Goal: Use online tool/utility: Use online tool/utility

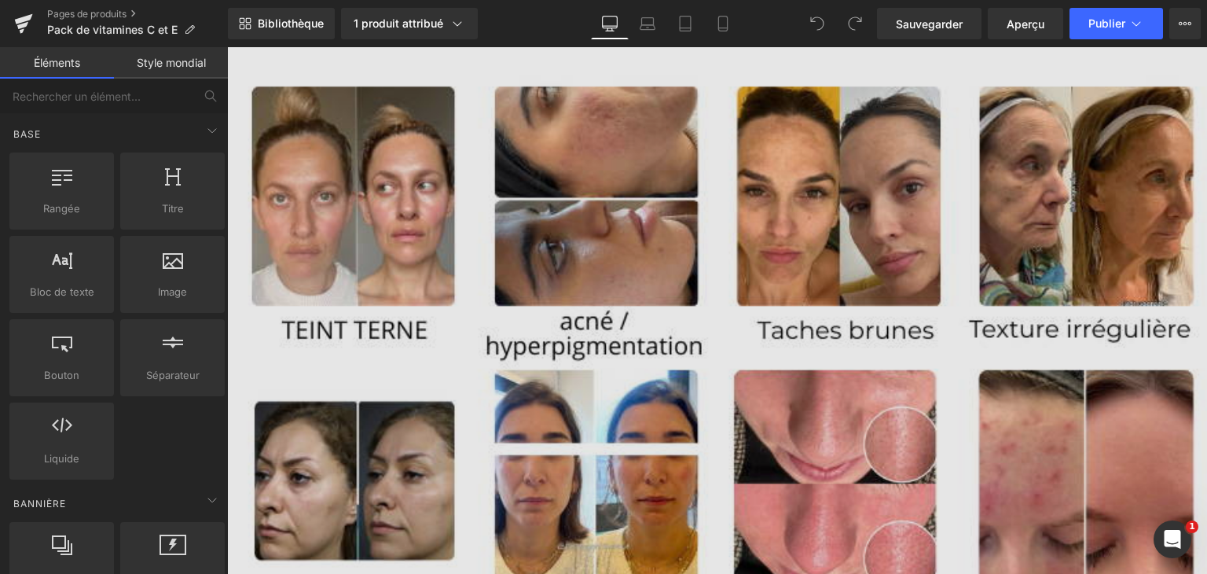
scroll to position [1101, 0]
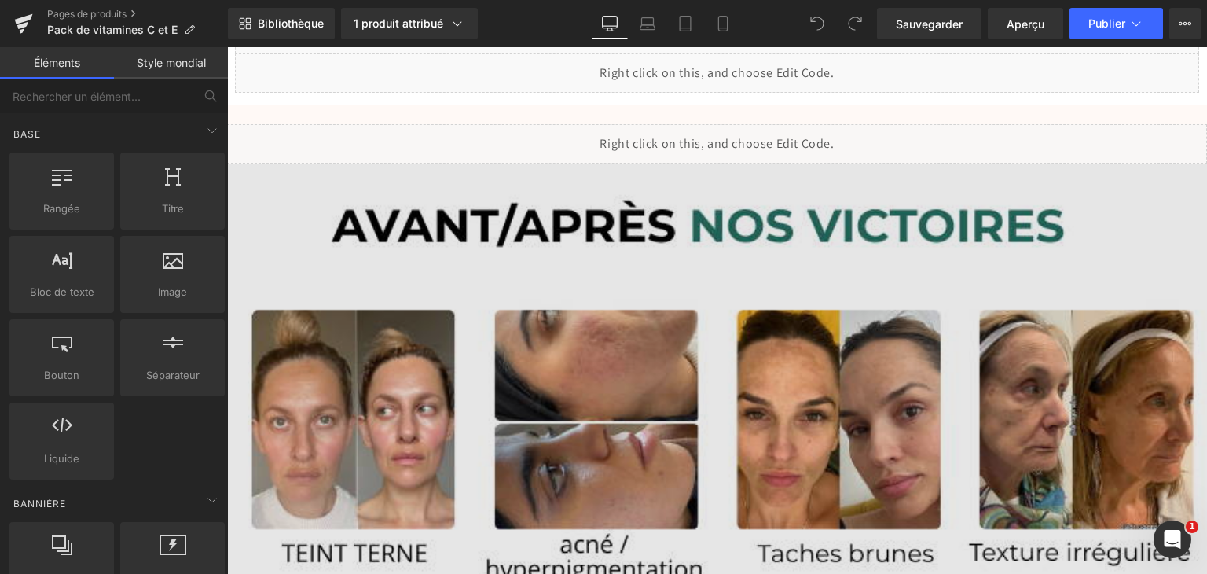
click at [608, 378] on img at bounding box center [717, 556] width 980 height 785
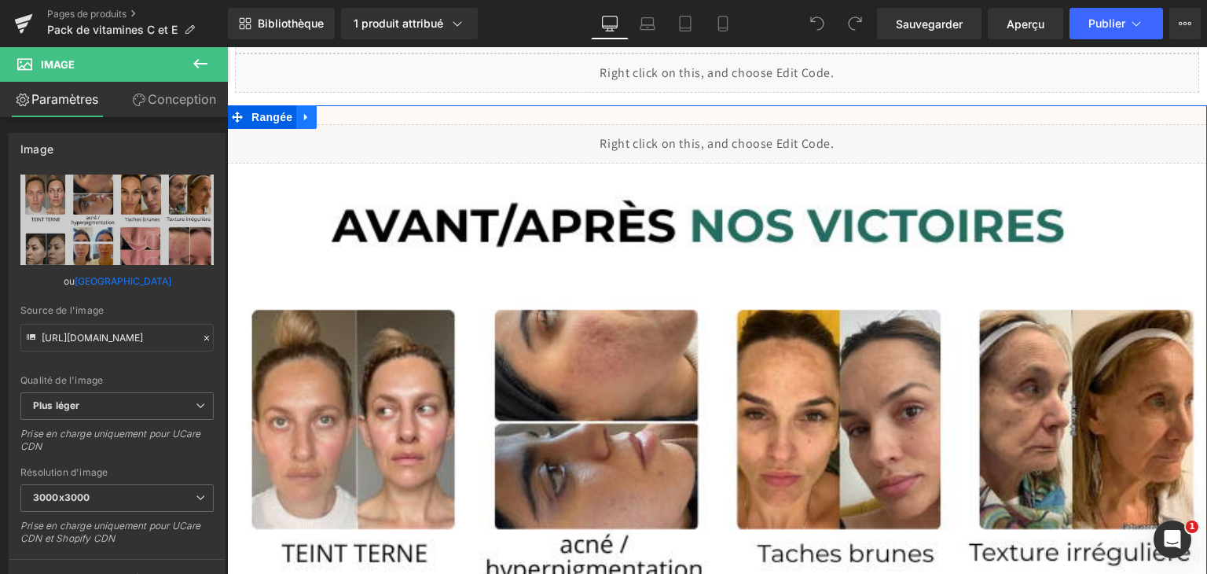
click at [305, 116] on icon at bounding box center [306, 117] width 11 height 12
click at [343, 112] on icon at bounding box center [347, 117] width 11 height 11
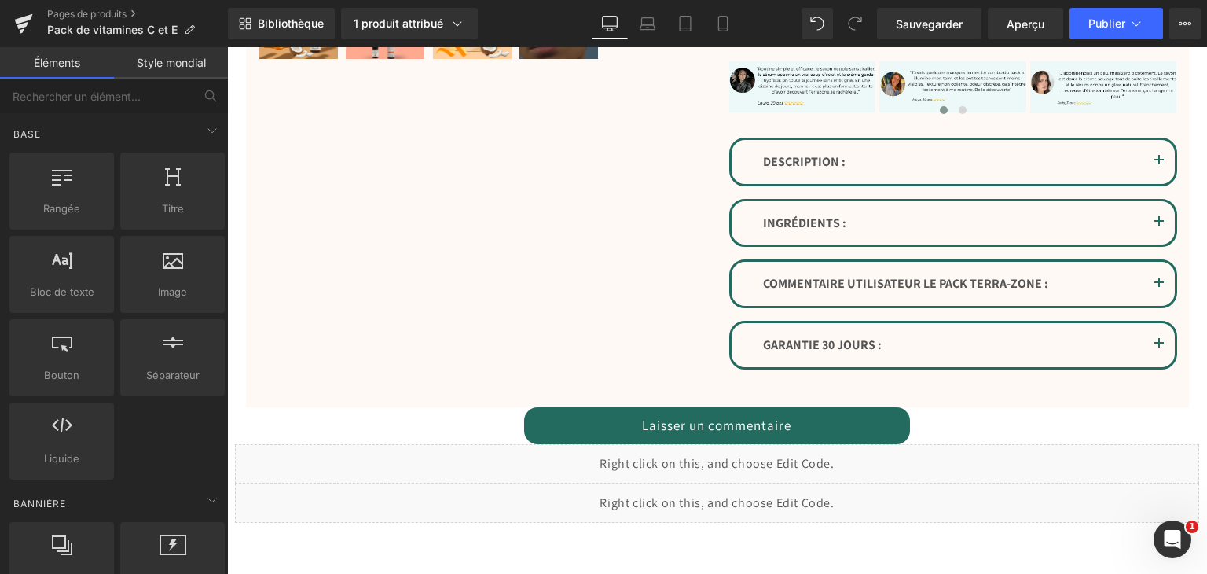
scroll to position [817, 0]
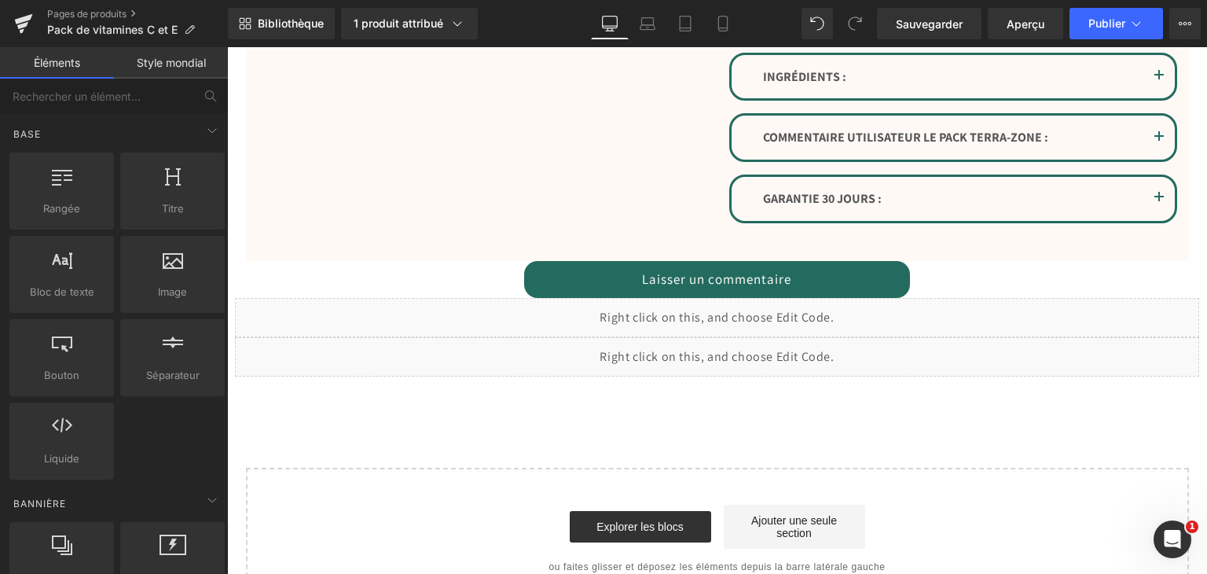
drag, startPoint x: 651, startPoint y: 322, endPoint x: 641, endPoint y: 354, distance: 33.6
click at [651, 322] on div "Liquide" at bounding box center [717, 317] width 965 height 39
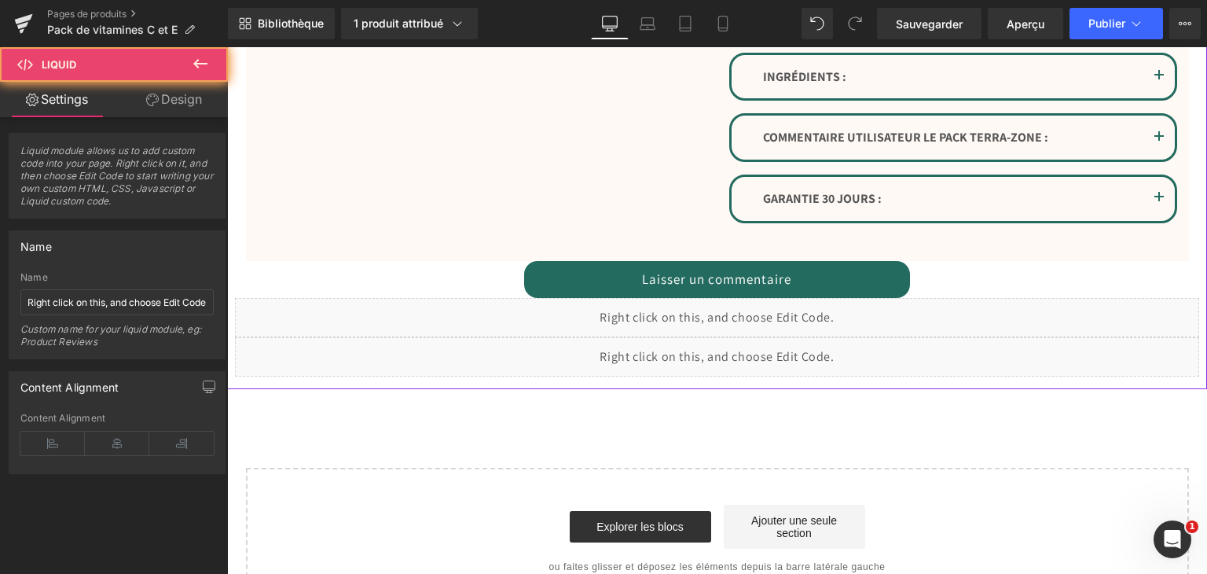
click at [641, 348] on div "Liquide" at bounding box center [717, 356] width 965 height 39
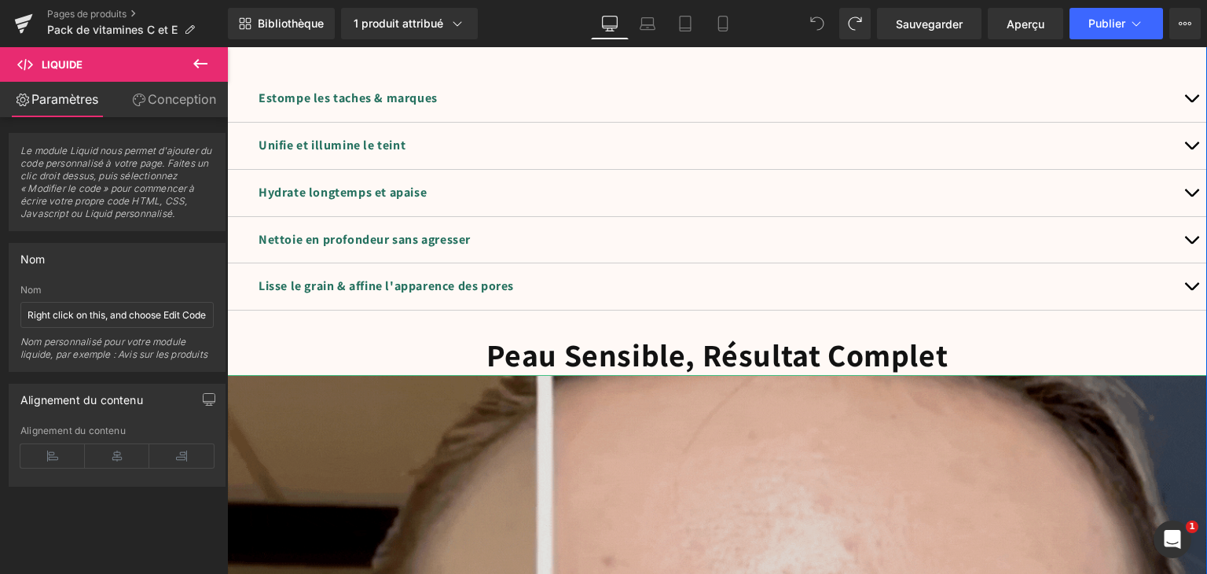
scroll to position [4324, 0]
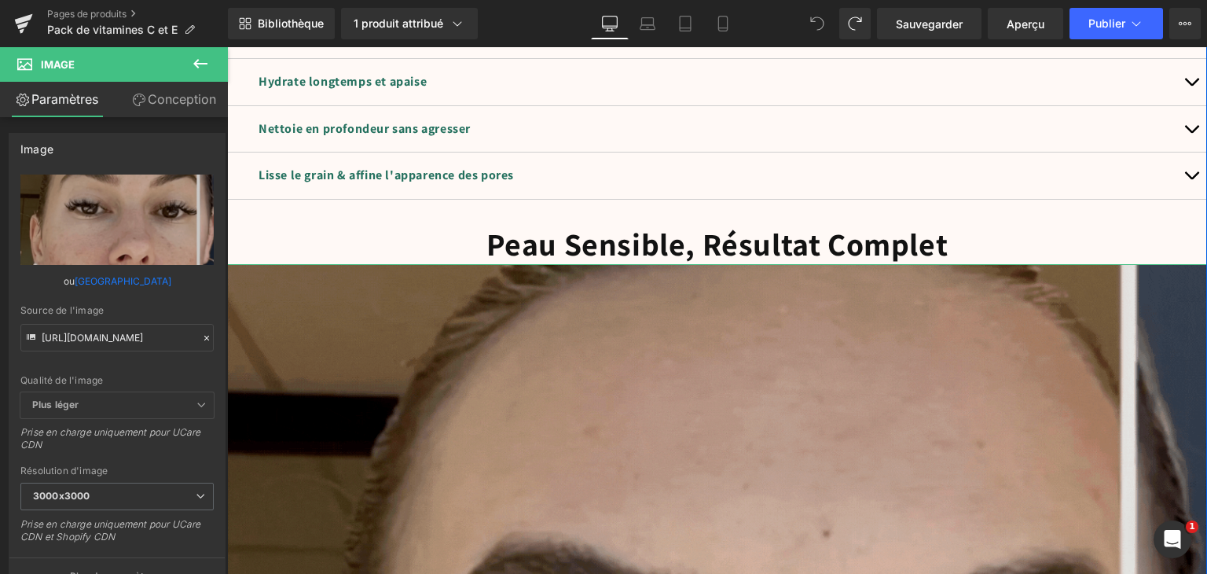
scroll to position [4088, 0]
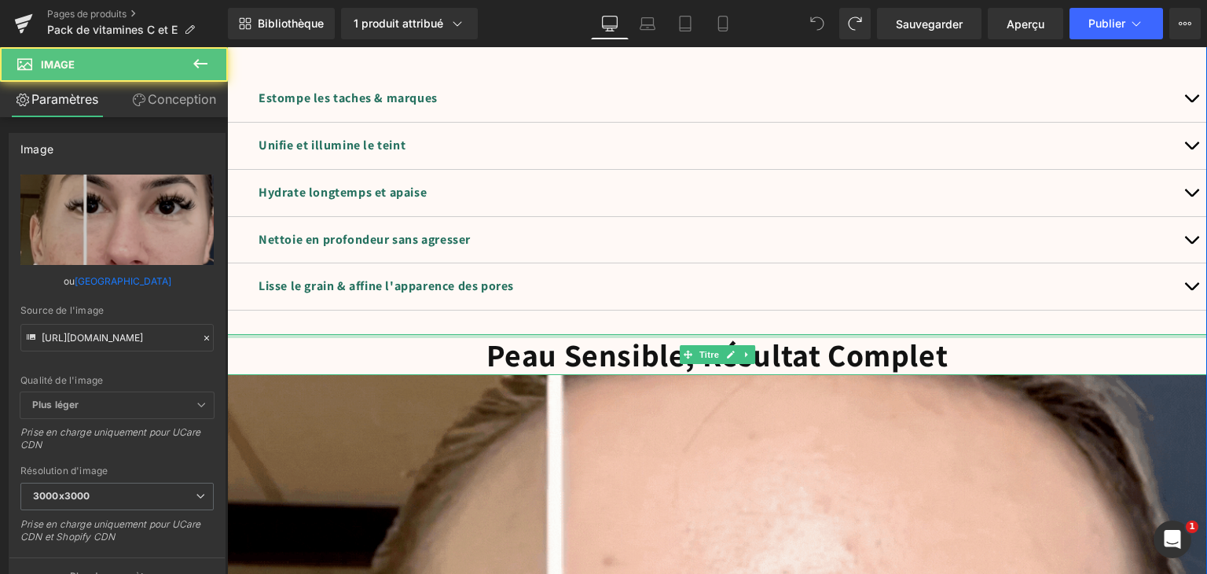
click at [605, 334] on div at bounding box center [717, 336] width 980 height 4
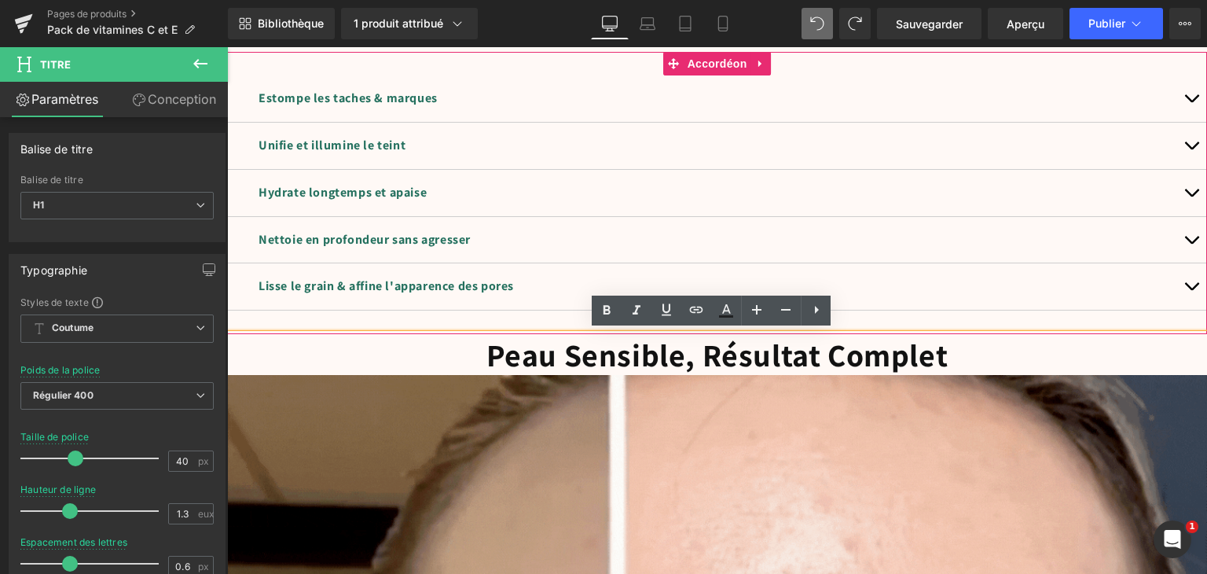
click at [376, 317] on div "Estompe les taches & marques Bloc de texte La Vitamine C et le savon au kojic a…" at bounding box center [717, 193] width 980 height 282
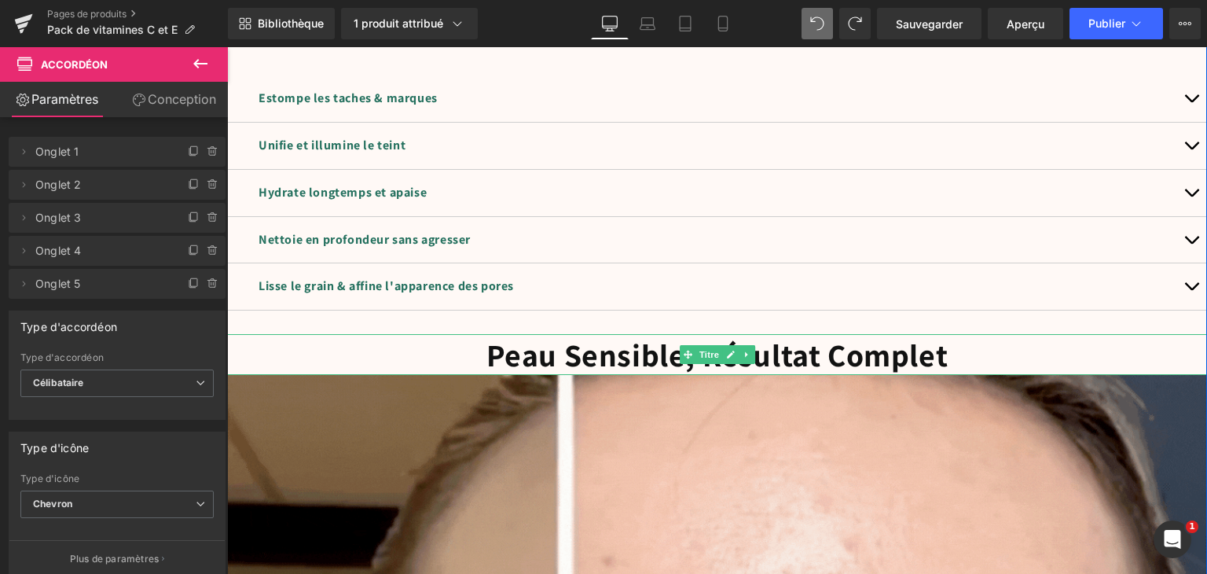
click at [367, 340] on h1 "Peau Sensible, Résultat Complet" at bounding box center [717, 354] width 980 height 41
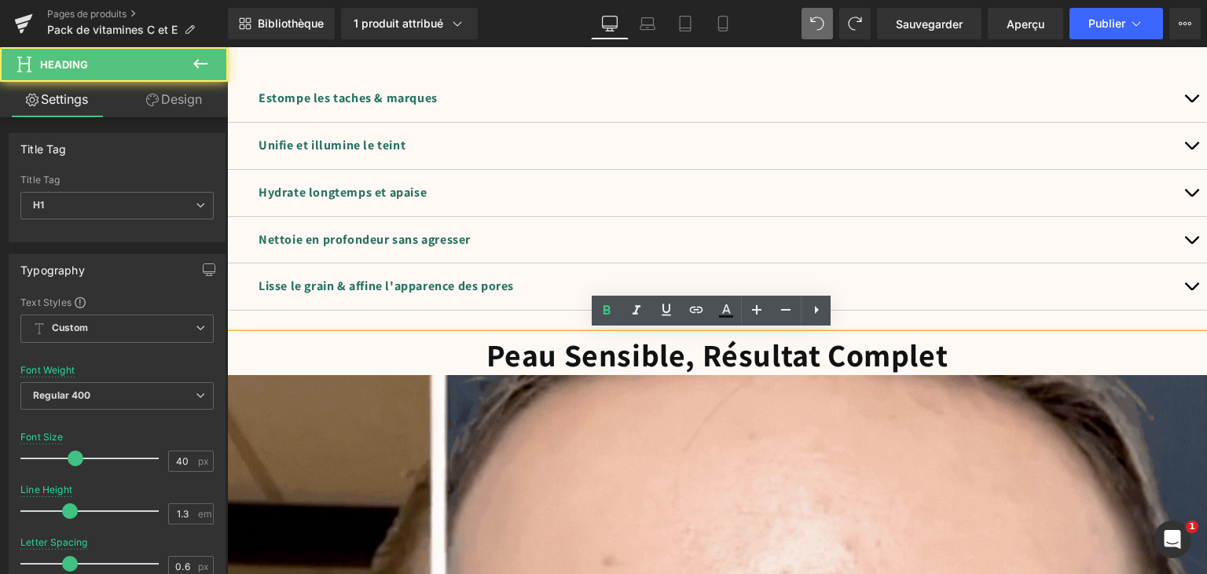
click at [362, 334] on h1 "Peau Sensible, Résultat Complet" at bounding box center [717, 354] width 980 height 41
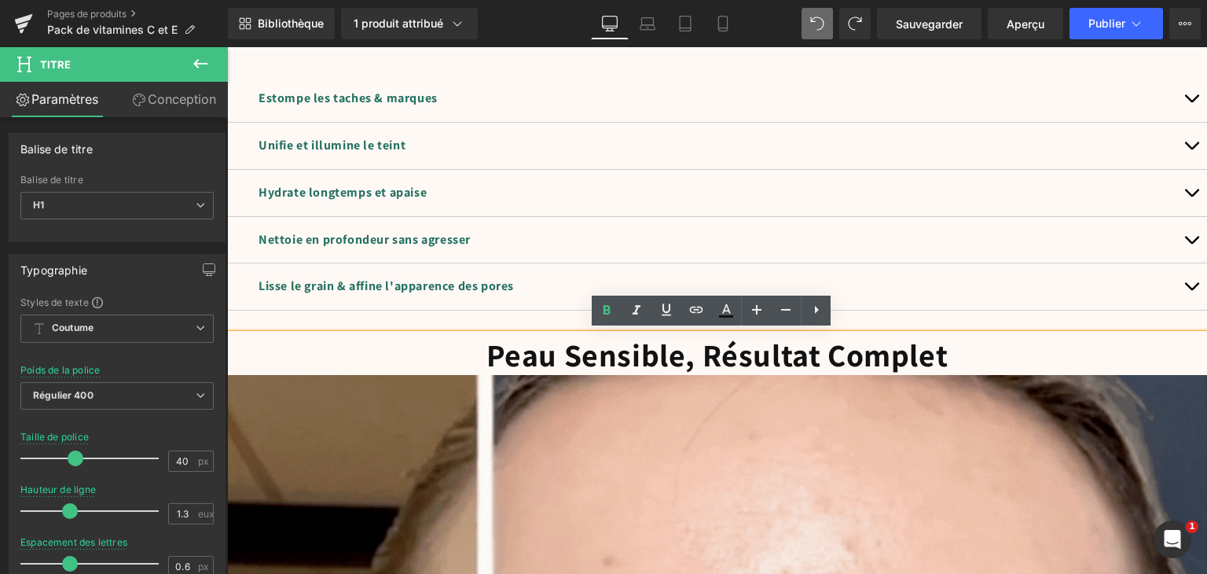
drag, startPoint x: 1100, startPoint y: 340, endPoint x: 1076, endPoint y: 340, distance: 23.6
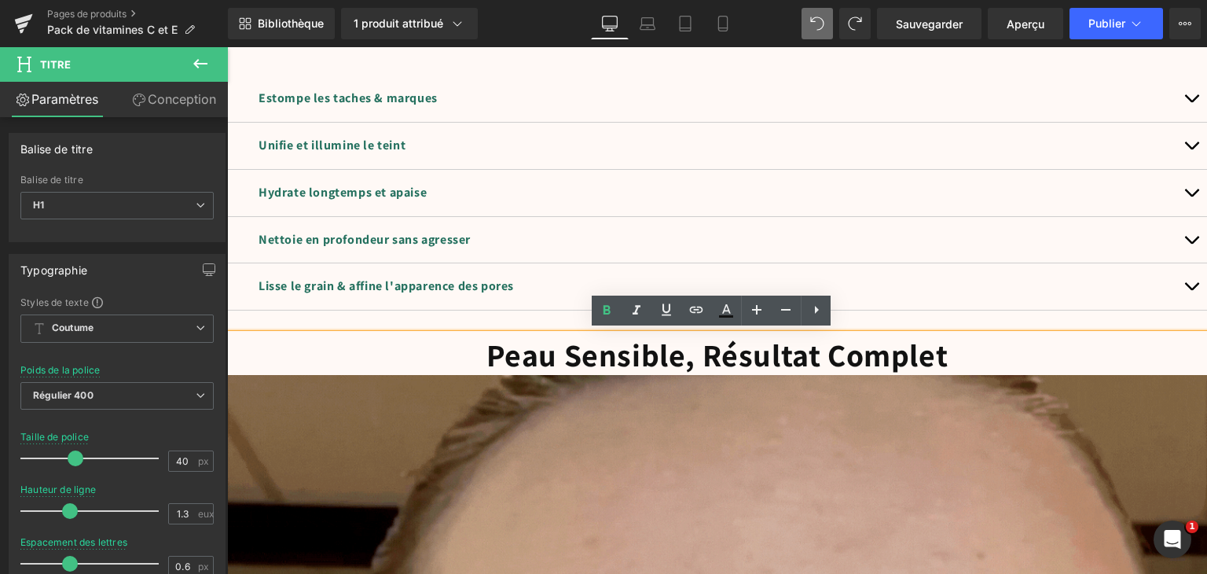
click at [1098, 340] on h1 "Peau Sensible, Résultat Complet" at bounding box center [717, 354] width 980 height 41
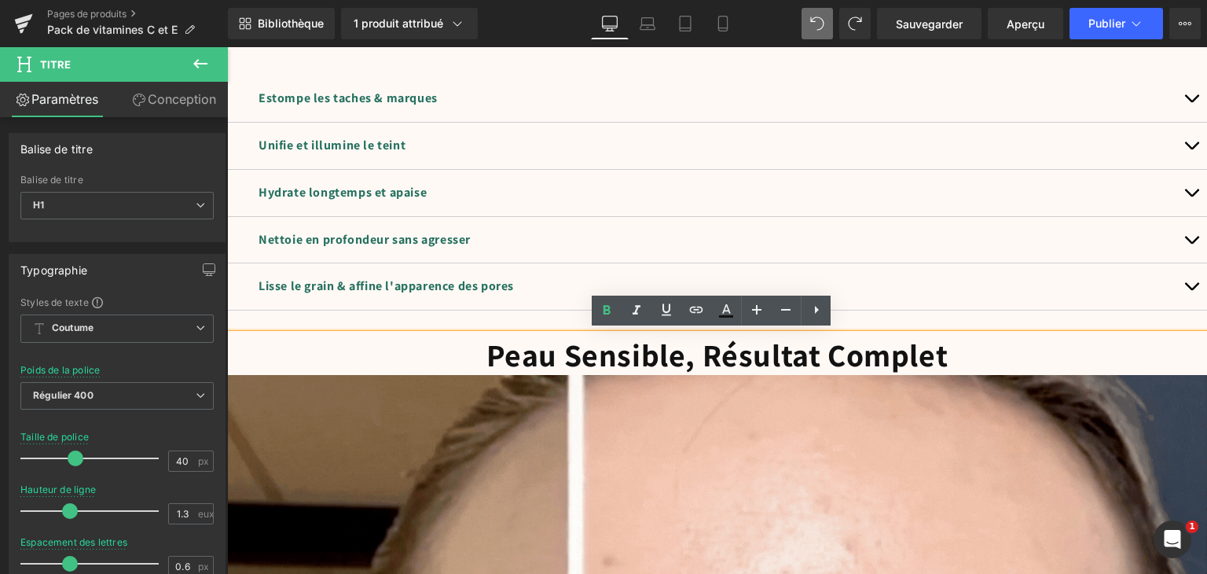
click at [399, 346] on h1 "Peau Sensible, Résultat Complet" at bounding box center [717, 354] width 980 height 41
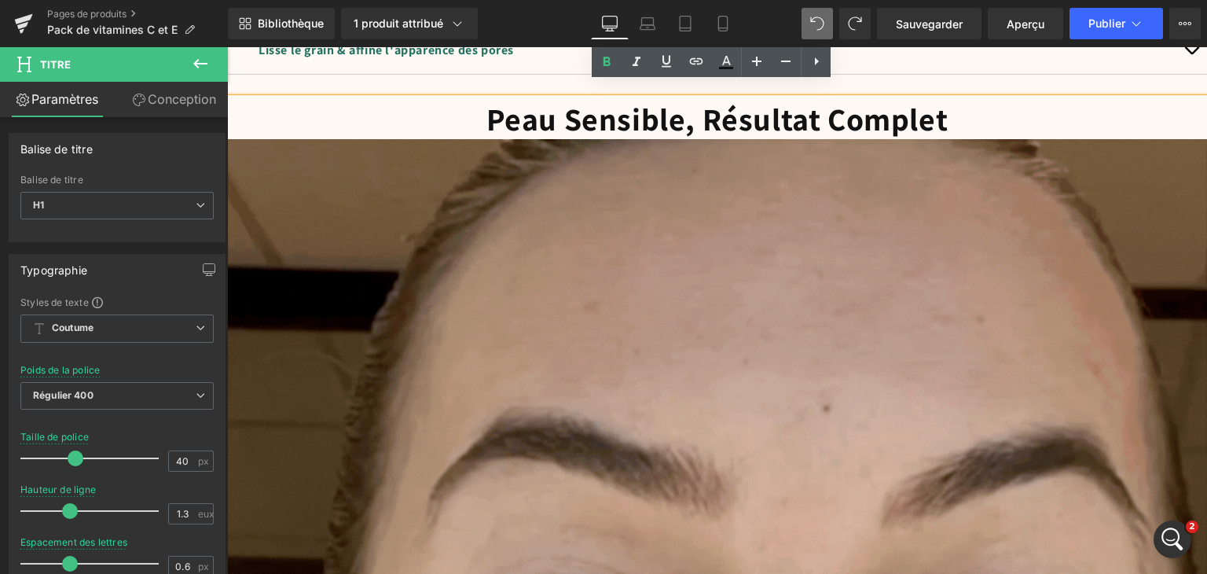
scroll to position [4402, 0]
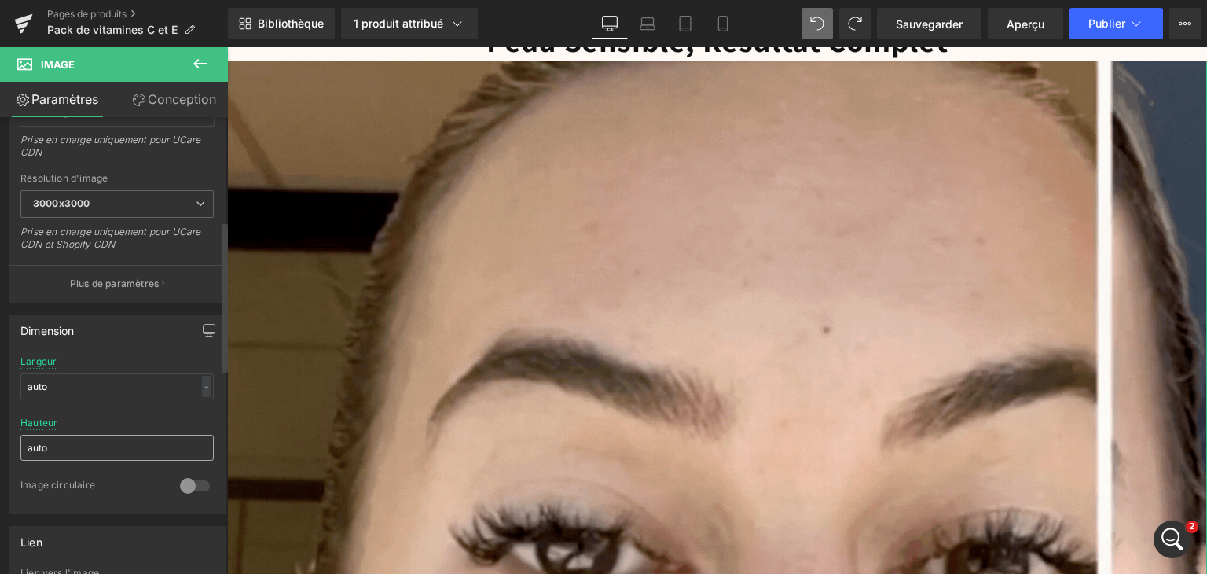
scroll to position [314, 0]
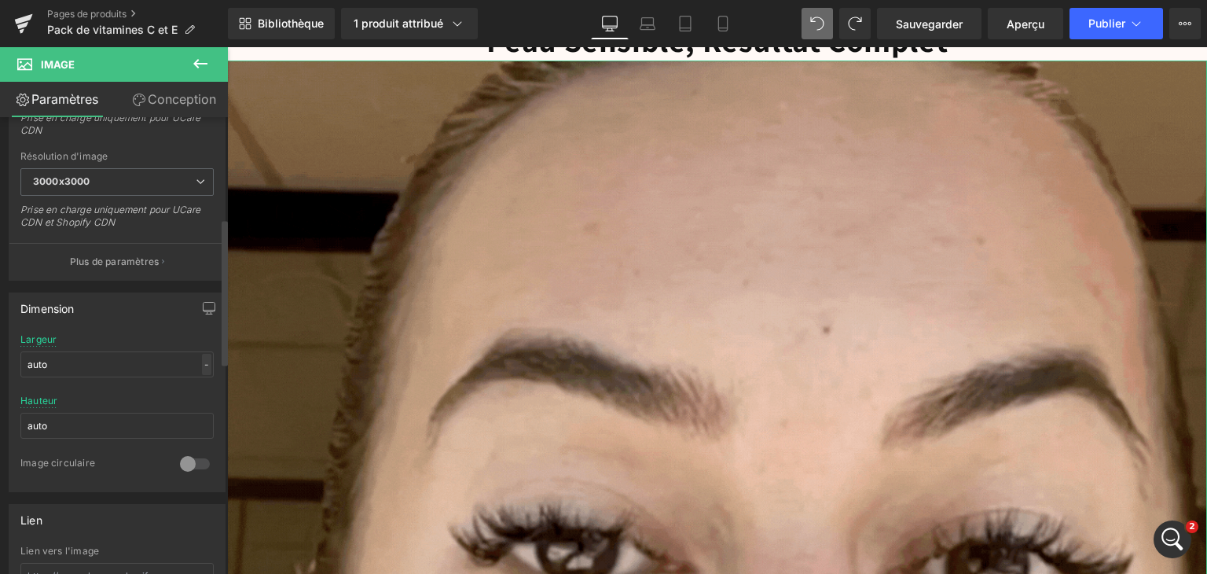
click at [204, 366] on div "-" at bounding box center [206, 364] width 9 height 21
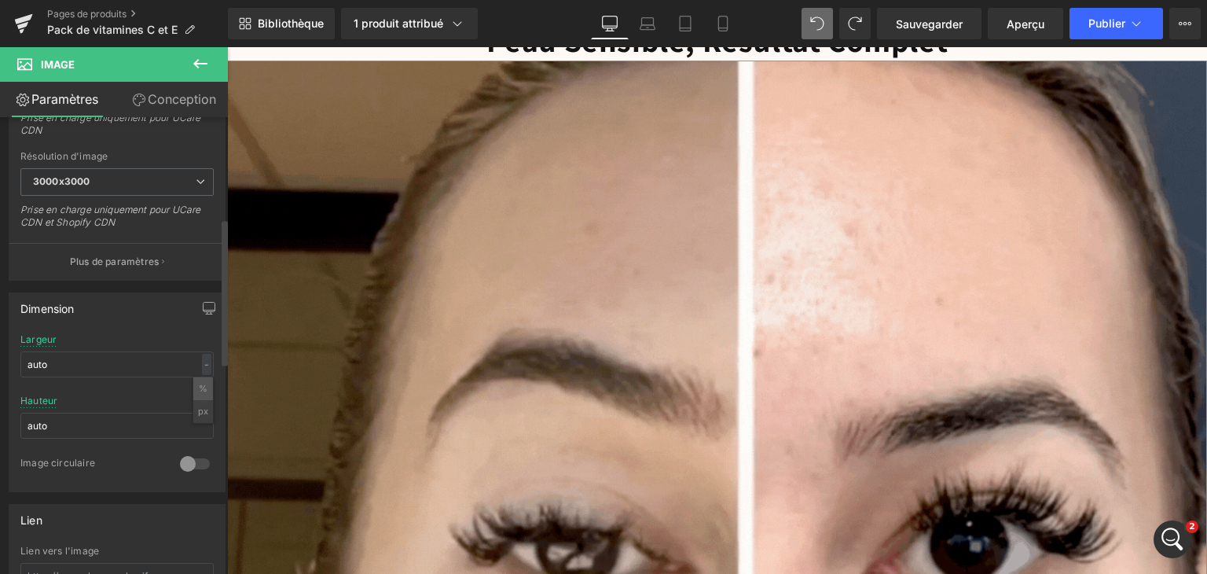
click at [199, 388] on font "%" at bounding box center [203, 388] width 9 height 11
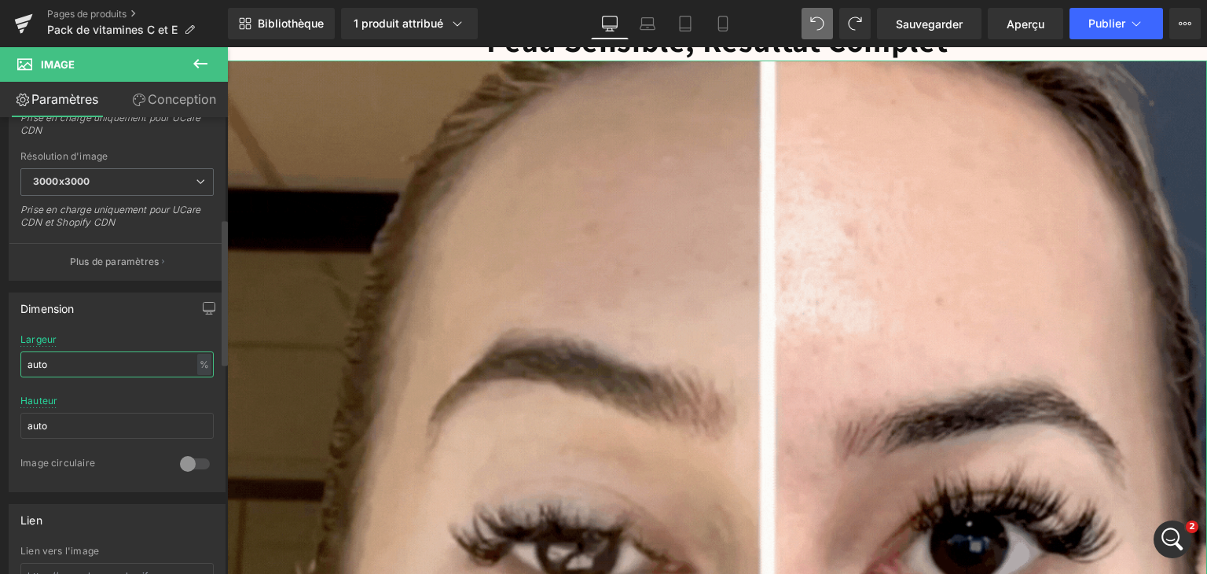
click at [116, 366] on input "auto" at bounding box center [116, 364] width 193 height 26
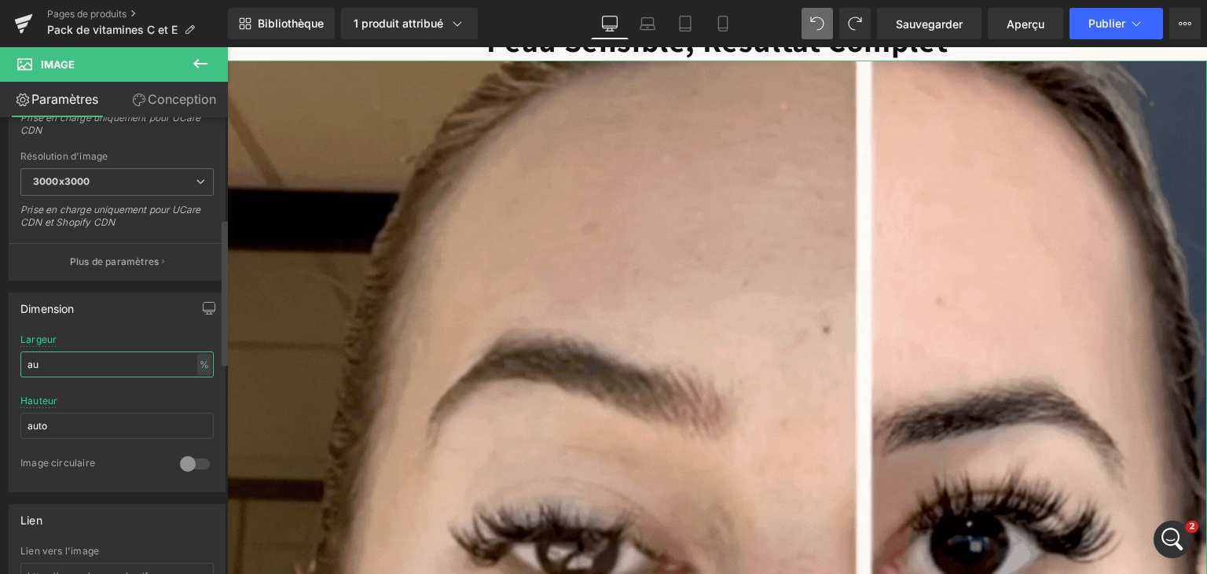
type input "a"
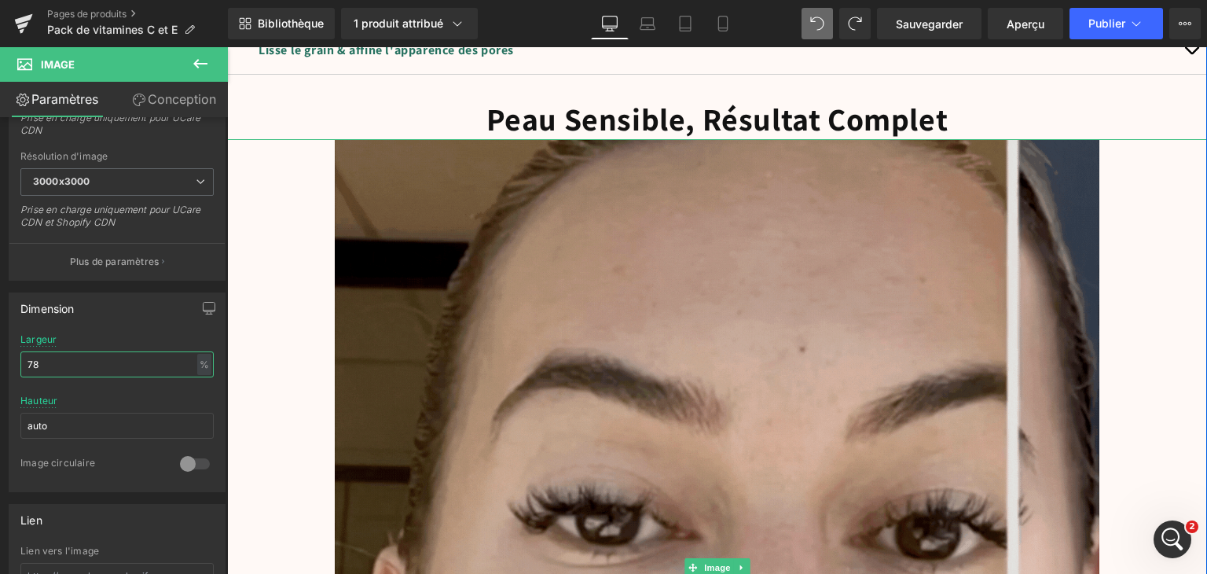
scroll to position [4402, 0]
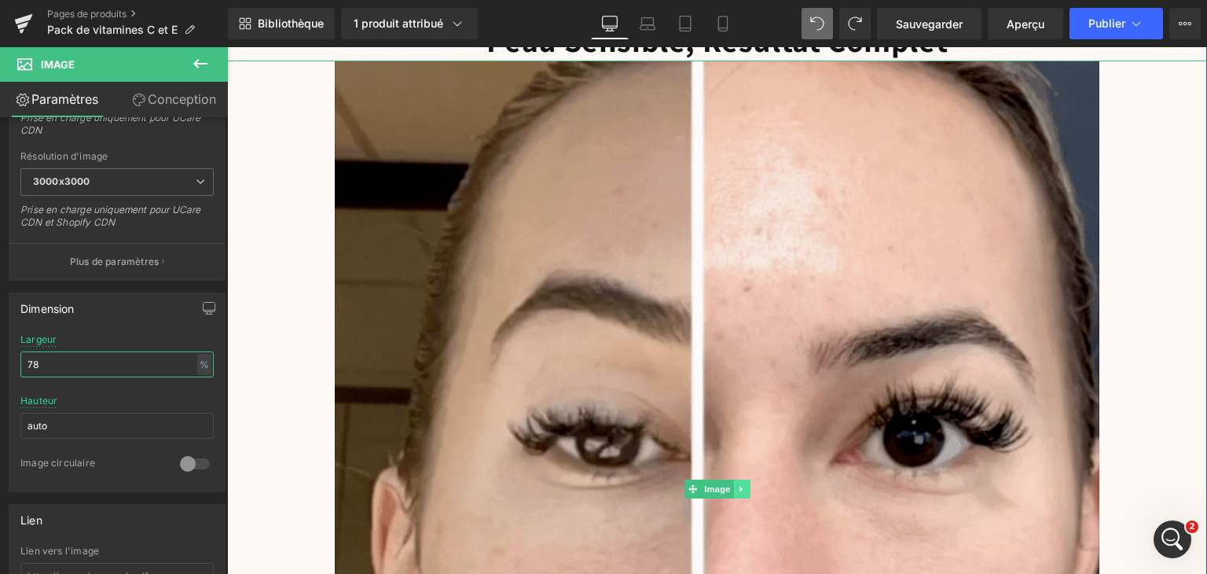
type input "78"
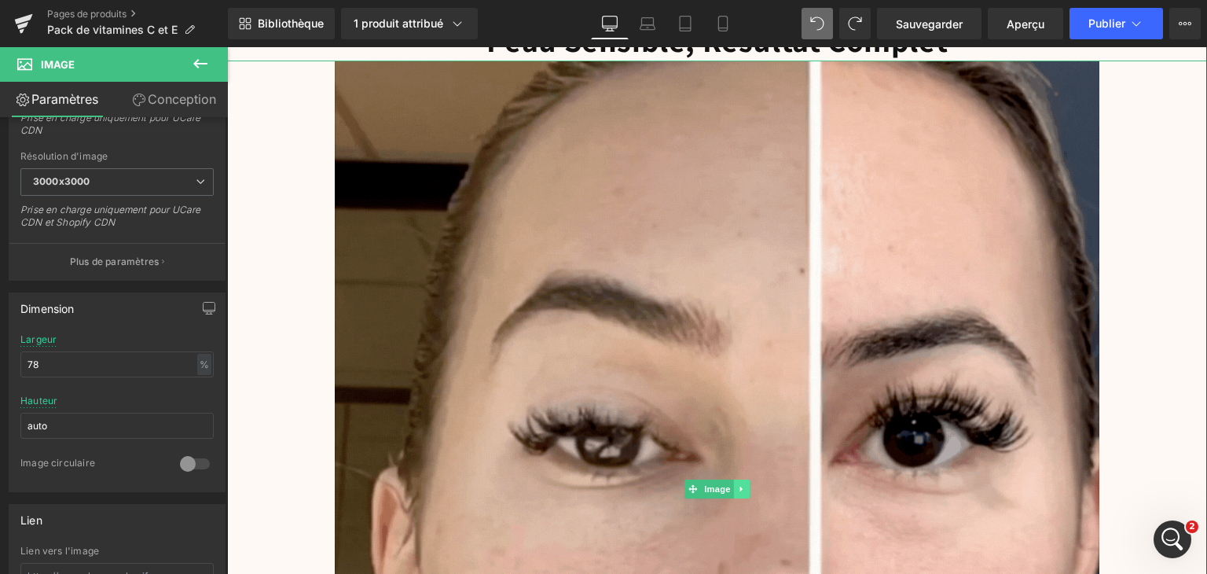
click at [737, 485] on icon at bounding box center [741, 488] width 9 height 9
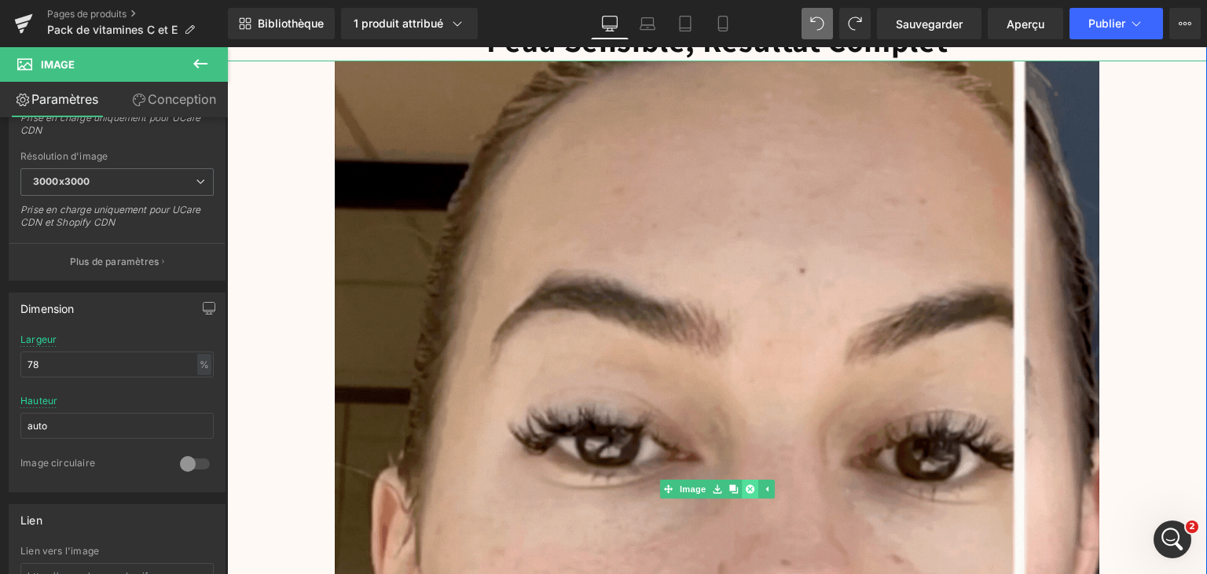
click at [742, 482] on link at bounding box center [750, 489] width 17 height 19
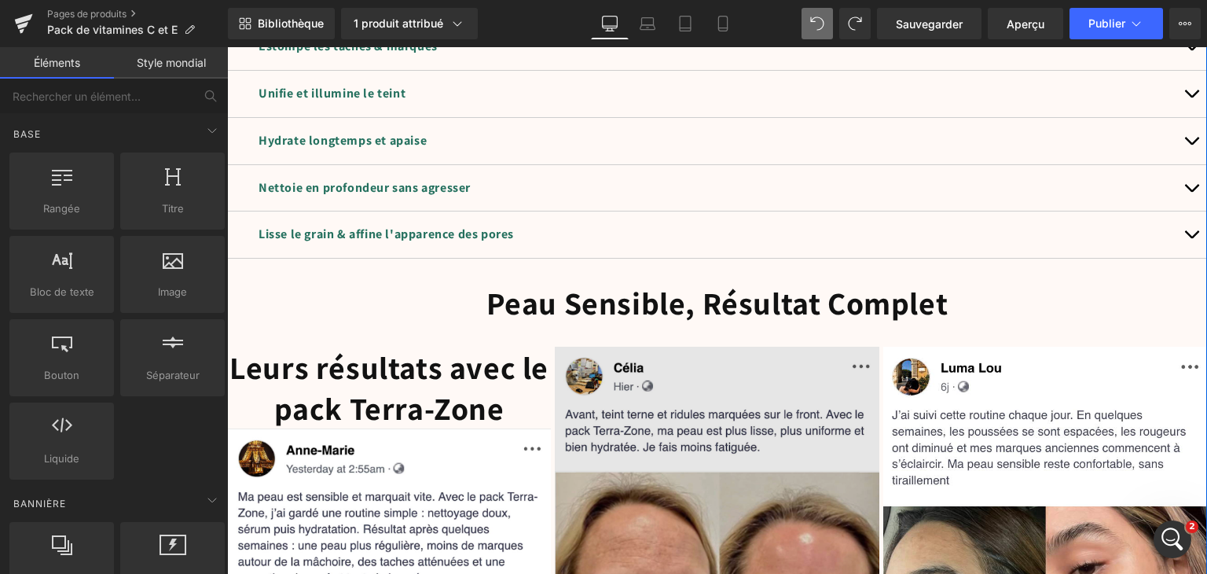
scroll to position [4166, 0]
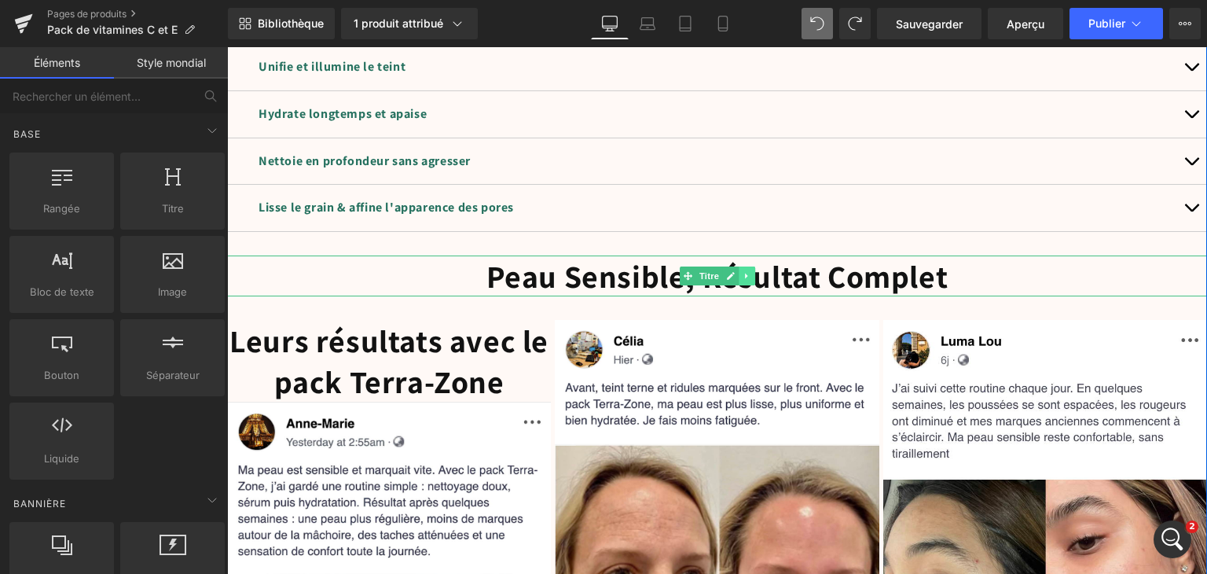
click at [744, 271] on icon at bounding box center [746, 275] width 9 height 9
click at [751, 273] on icon at bounding box center [755, 276] width 9 height 9
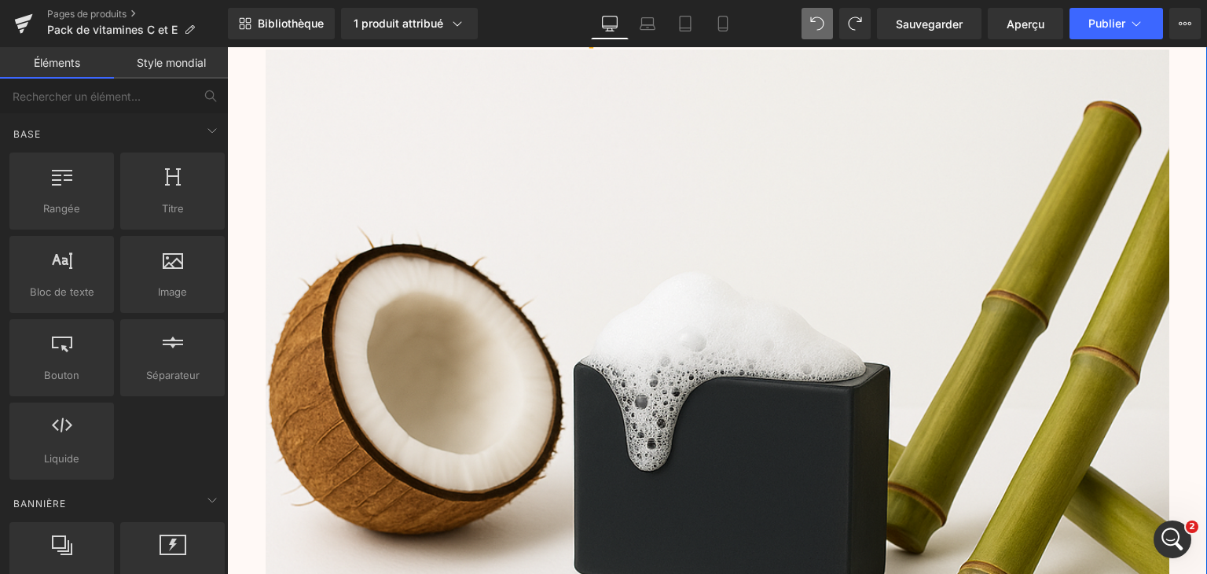
scroll to position [5267, 0]
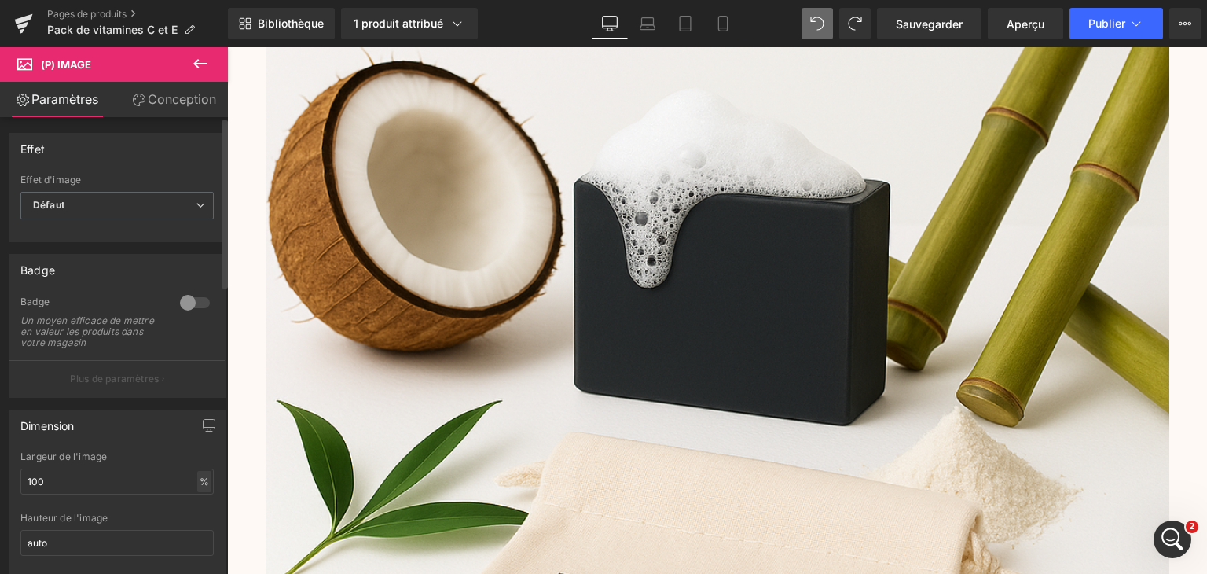
click at [200, 487] on font "%" at bounding box center [204, 482] width 9 height 12
click at [130, 491] on input "100" at bounding box center [116, 482] width 193 height 26
type input "1"
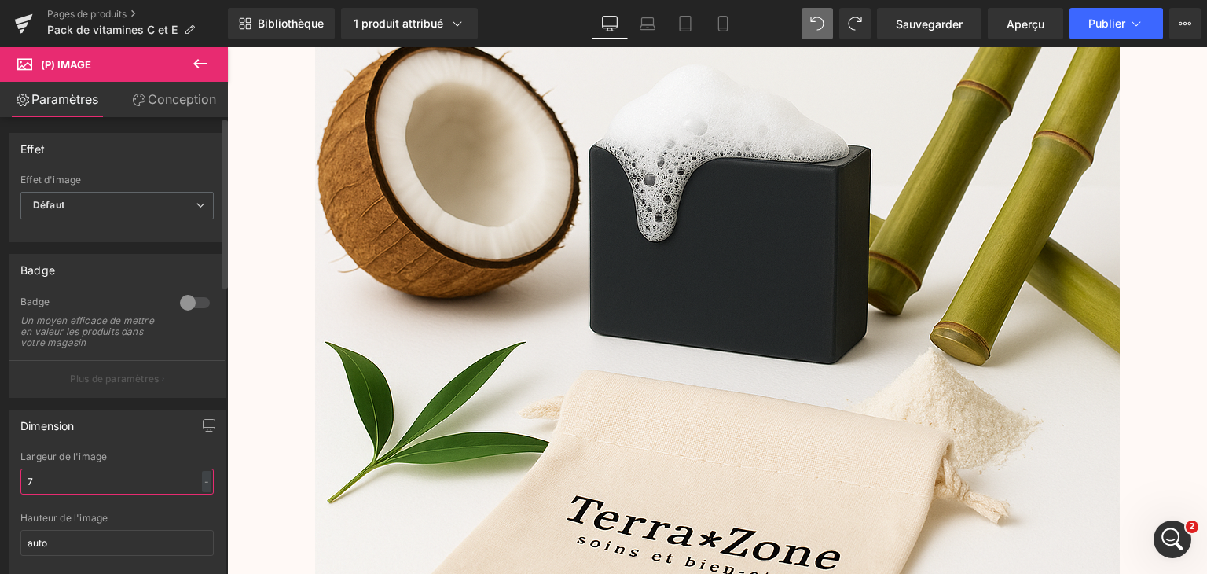
type input "78"
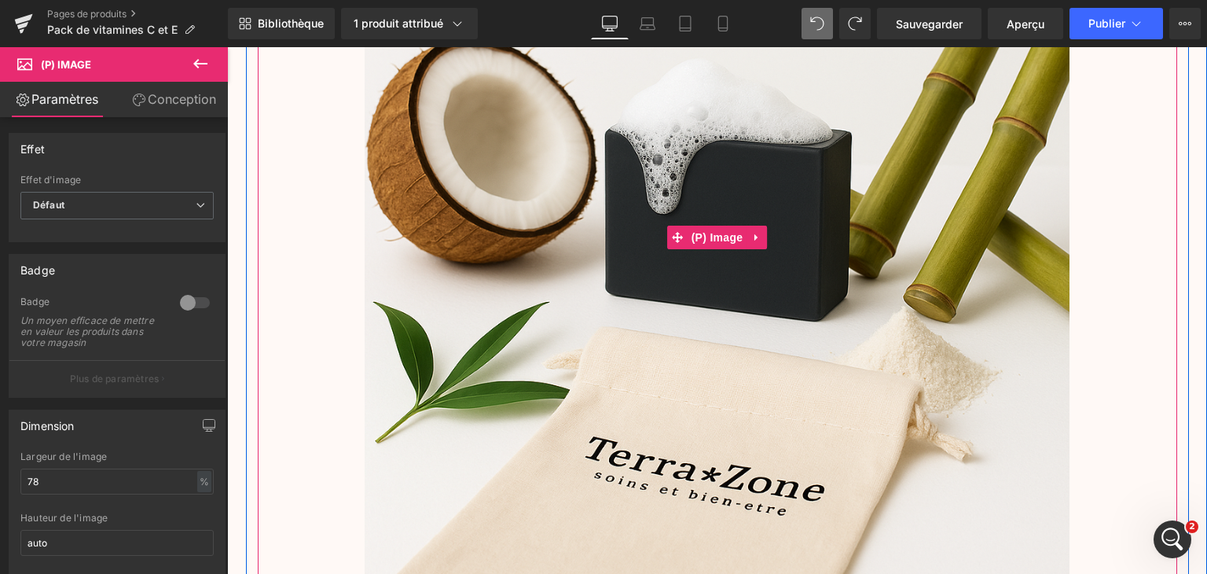
scroll to position [5031, 0]
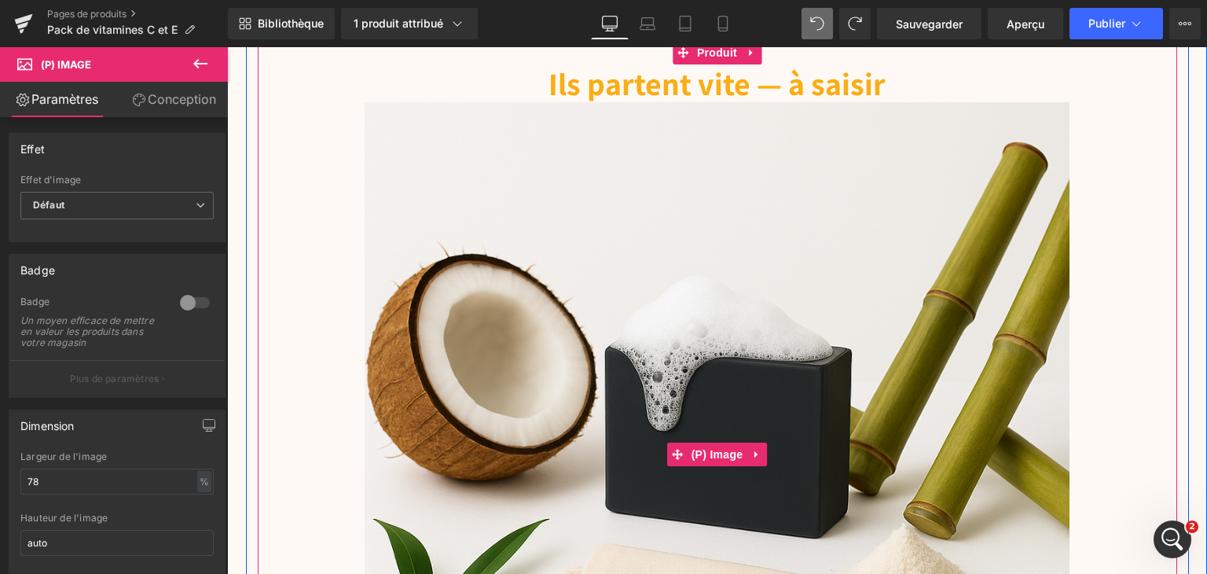
click at [629, 318] on img at bounding box center [717, 454] width 705 height 705
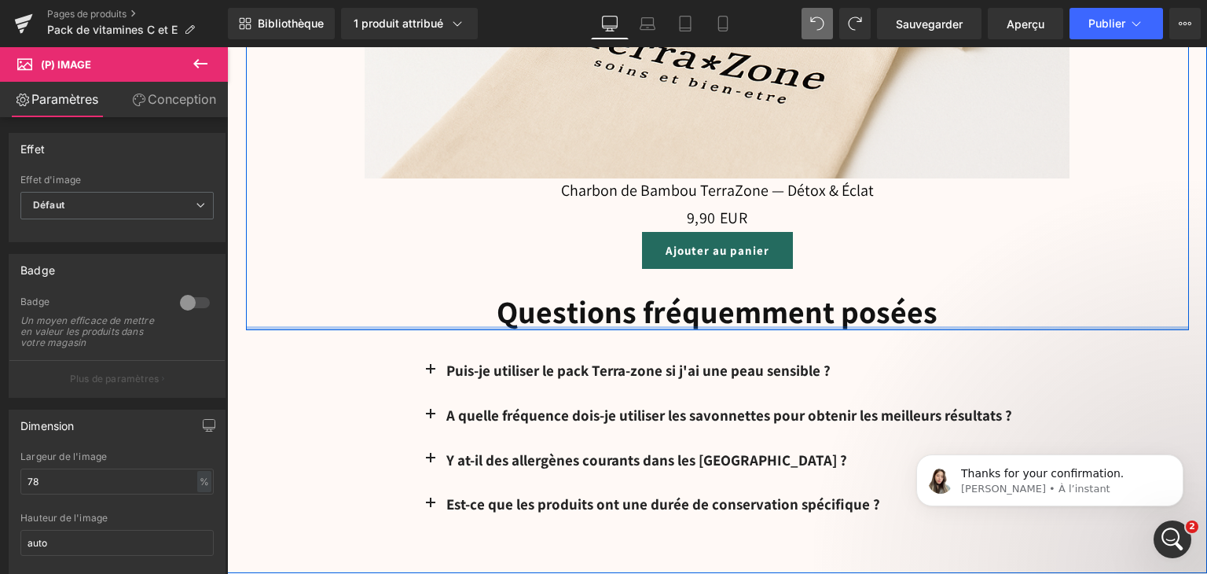
scroll to position [5346, 0]
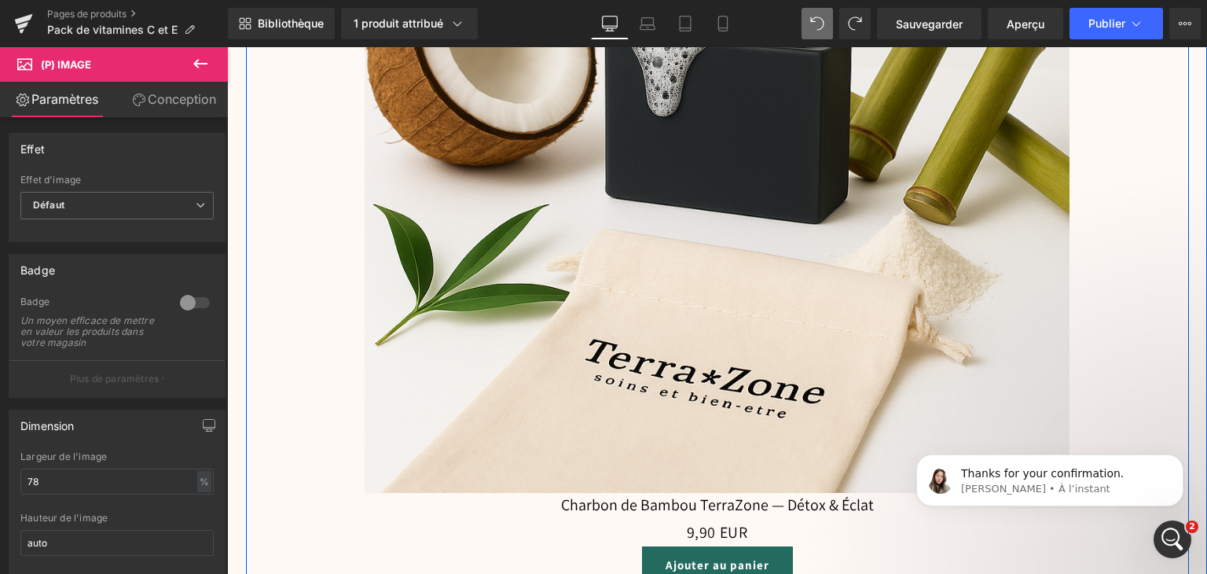
click at [692, 325] on img at bounding box center [717, 140] width 705 height 705
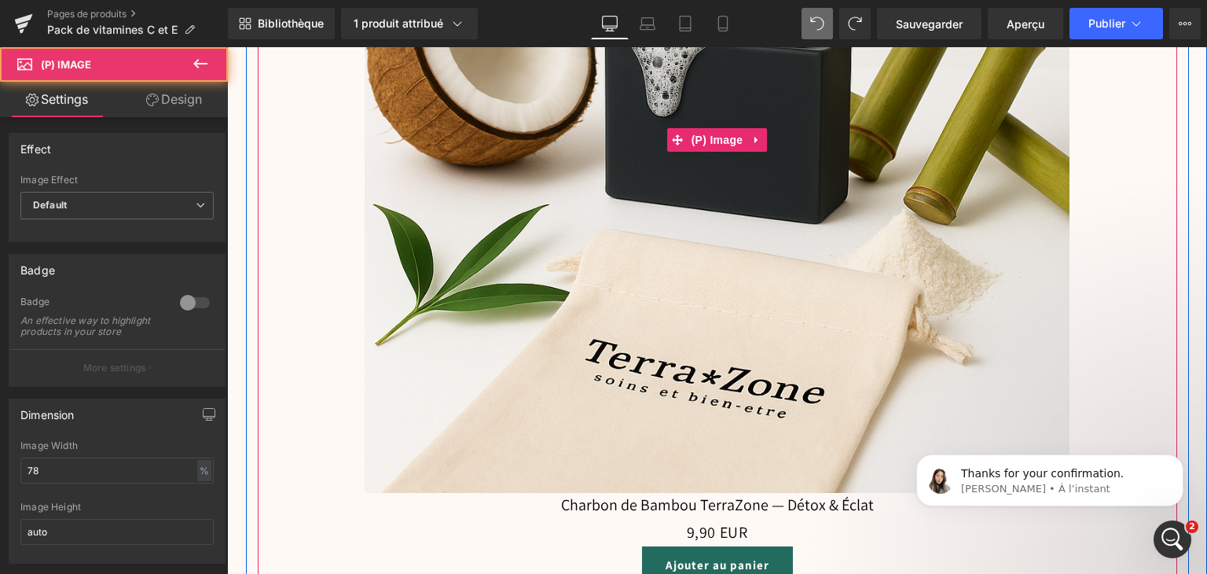
scroll to position [4952, 0]
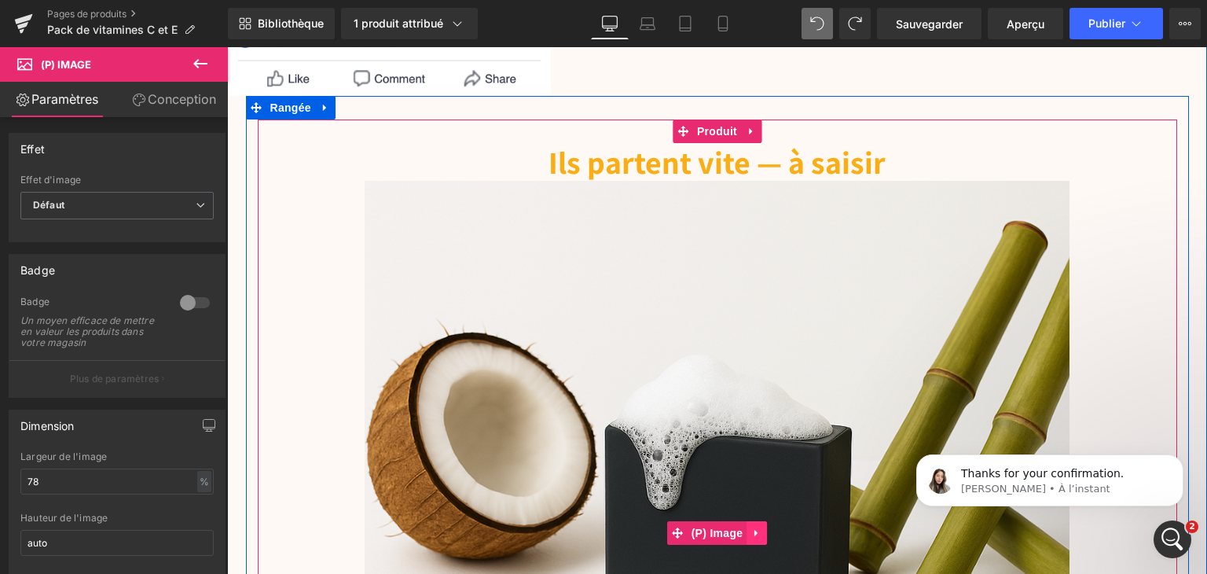
click at [752, 527] on icon at bounding box center [757, 533] width 11 height 12
click at [762, 527] on icon at bounding box center [767, 532] width 11 height 11
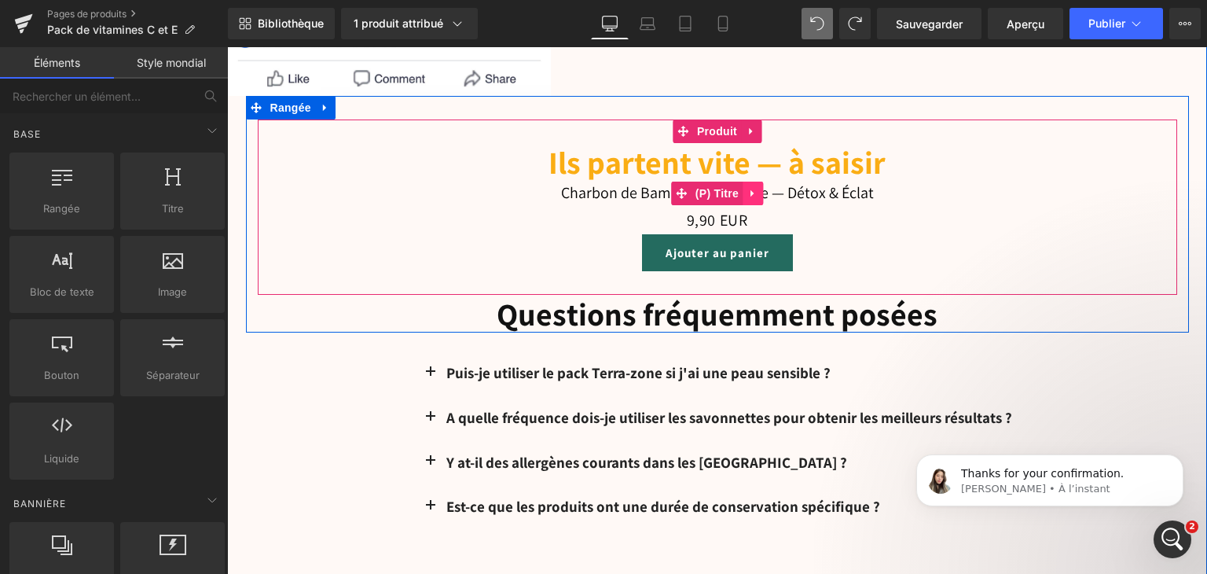
click at [752, 194] on icon at bounding box center [753, 193] width 11 height 12
click at [758, 195] on icon at bounding box center [763, 193] width 11 height 12
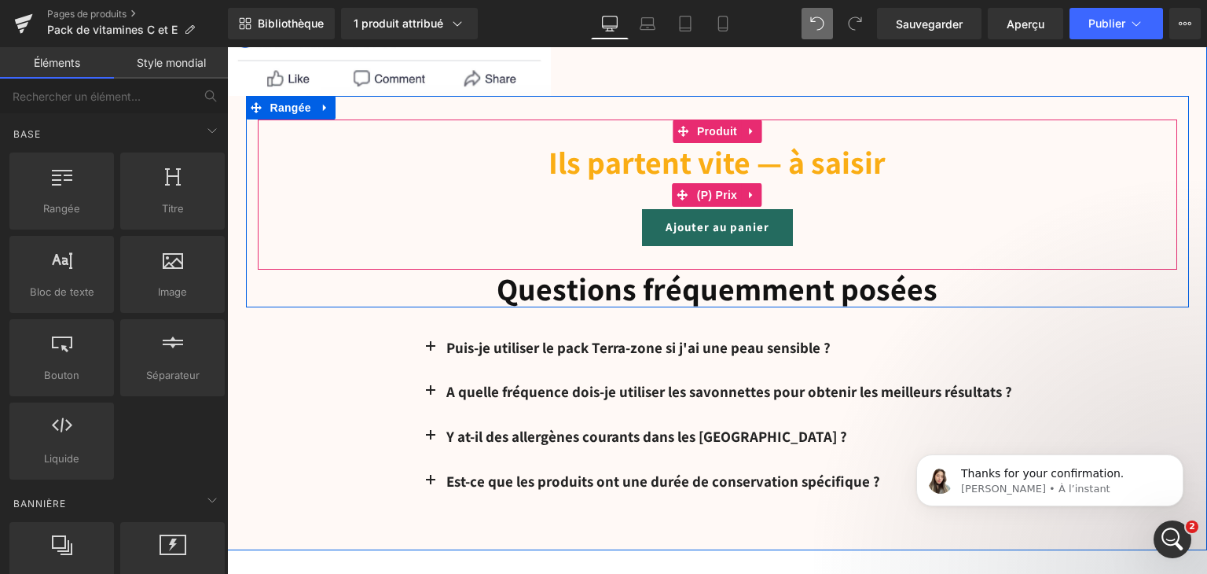
click at [726, 189] on font "(P) Prix" at bounding box center [717, 195] width 40 height 13
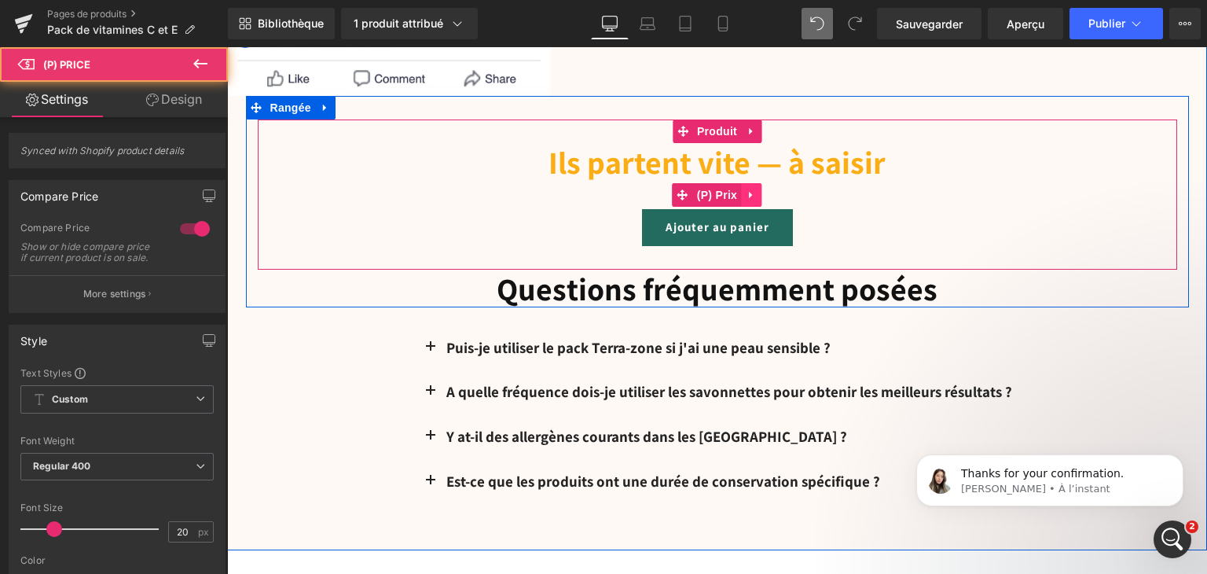
click at [751, 193] on icon at bounding box center [751, 195] width 11 height 12
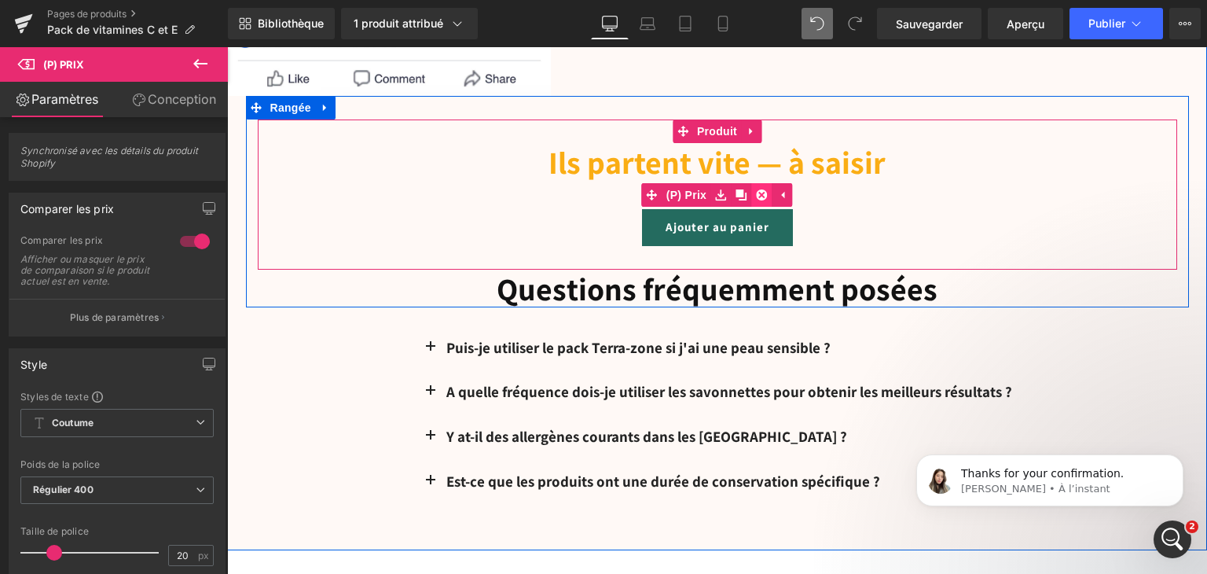
click at [756, 193] on icon at bounding box center [761, 194] width 11 height 11
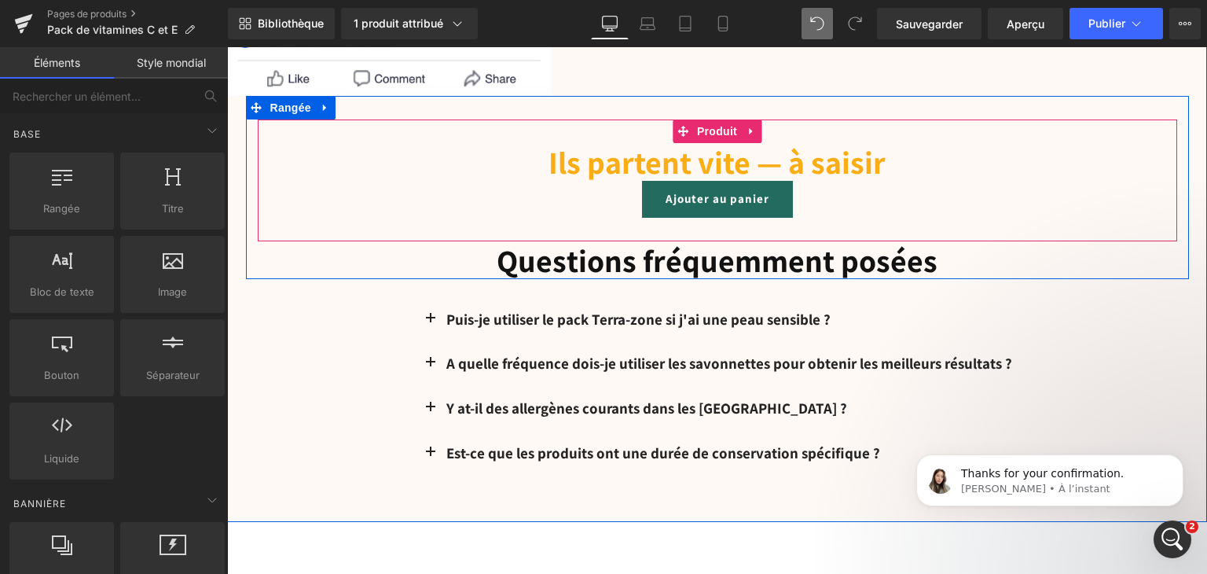
click at [750, 194] on font "(P) Bouton Panier" at bounding box center [717, 199] width 78 height 10
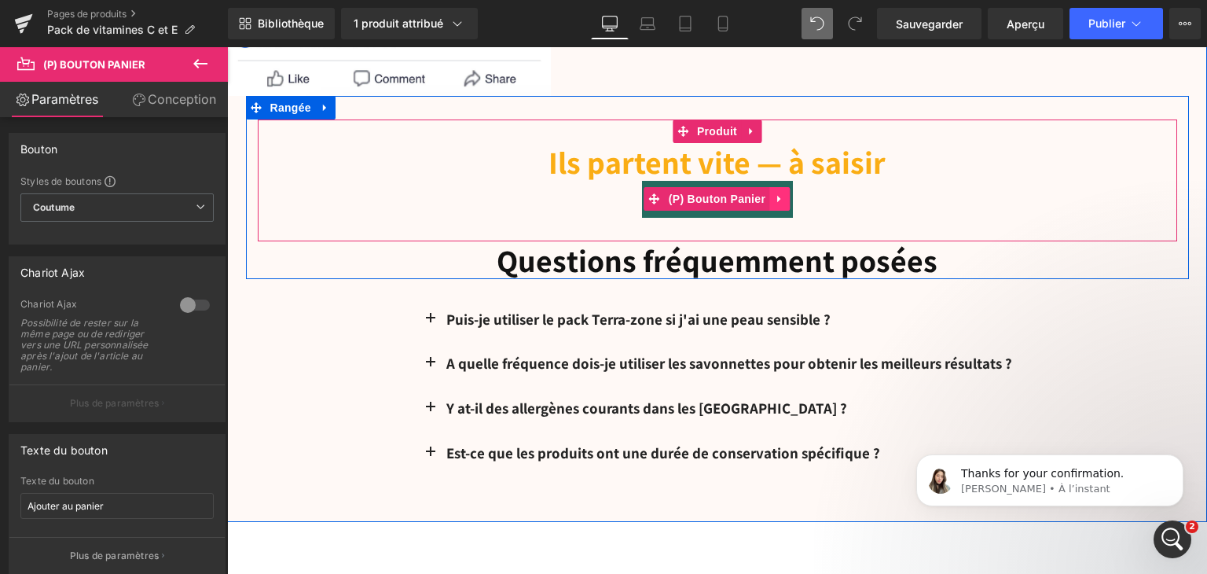
click at [774, 195] on icon at bounding box center [779, 199] width 11 height 12
click at [785, 199] on icon at bounding box center [790, 198] width 11 height 11
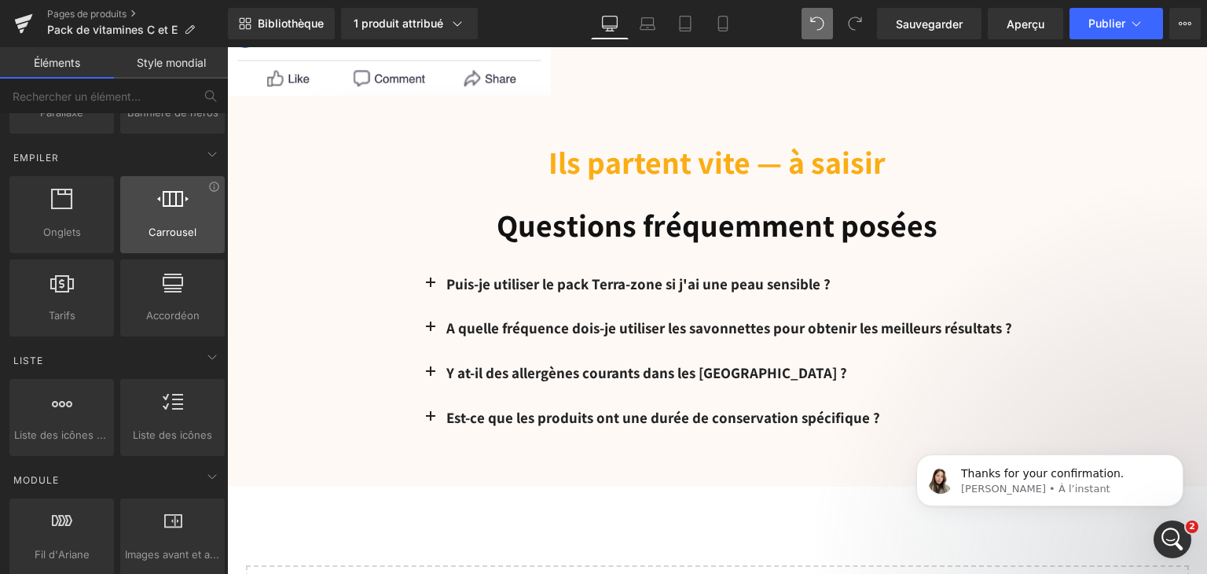
scroll to position [472, 0]
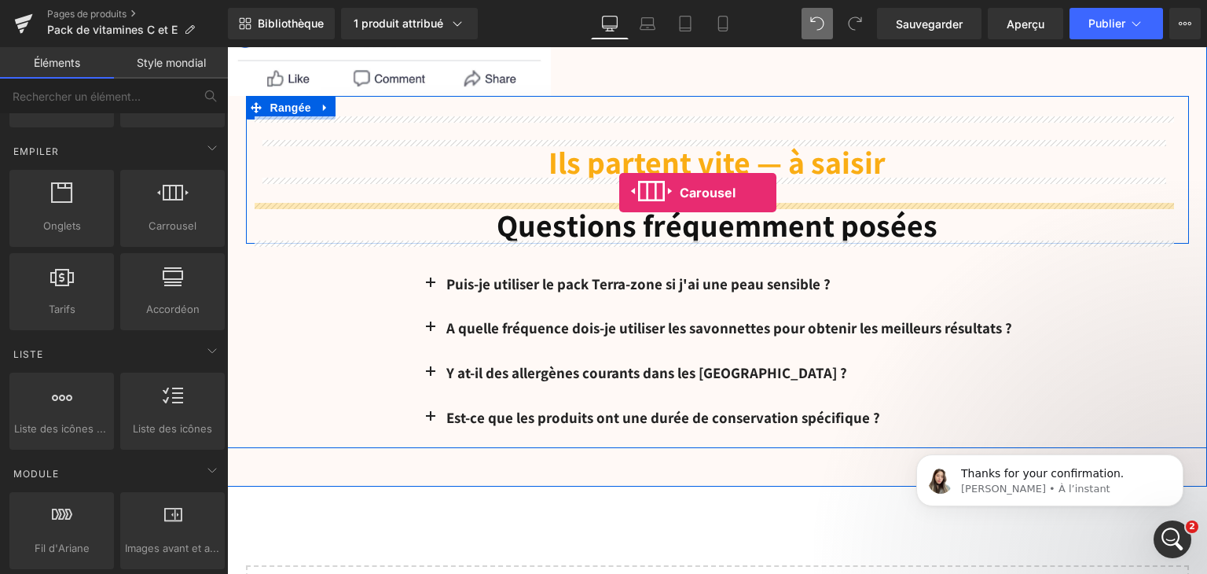
drag, startPoint x: 401, startPoint y: 275, endPoint x: 619, endPoint y: 193, distance: 233.6
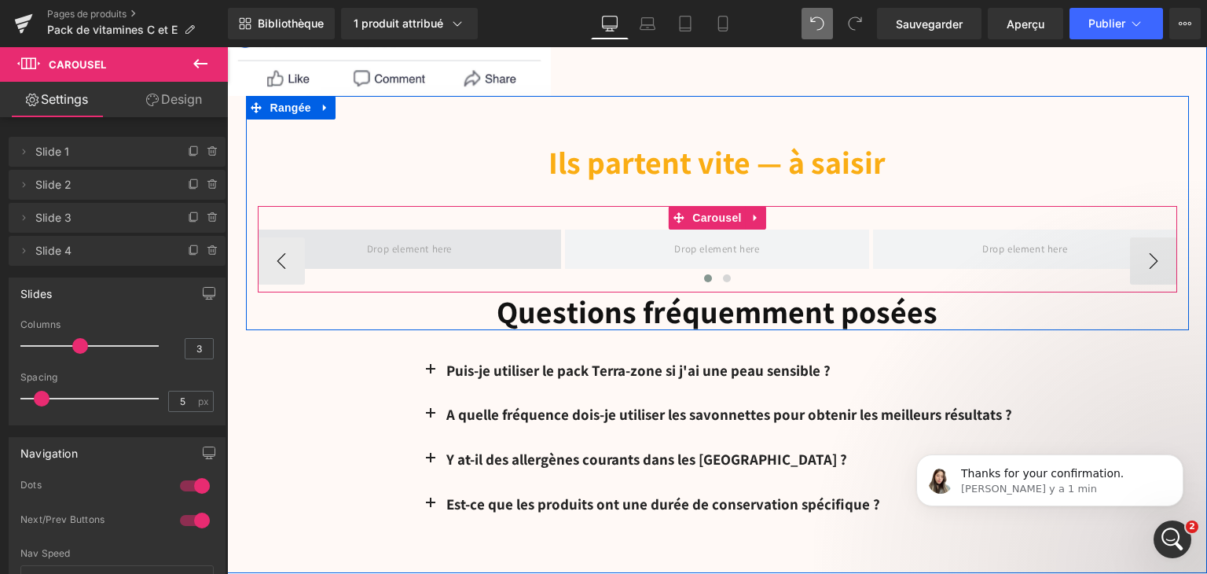
click at [414, 243] on span at bounding box center [410, 249] width 96 height 26
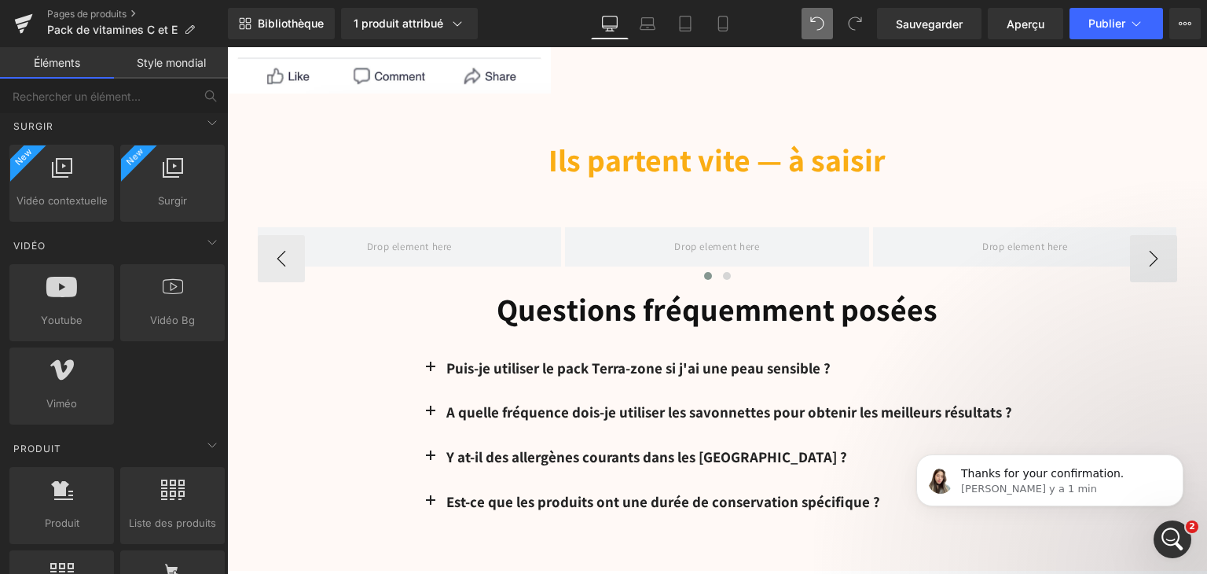
scroll to position [4952, 0]
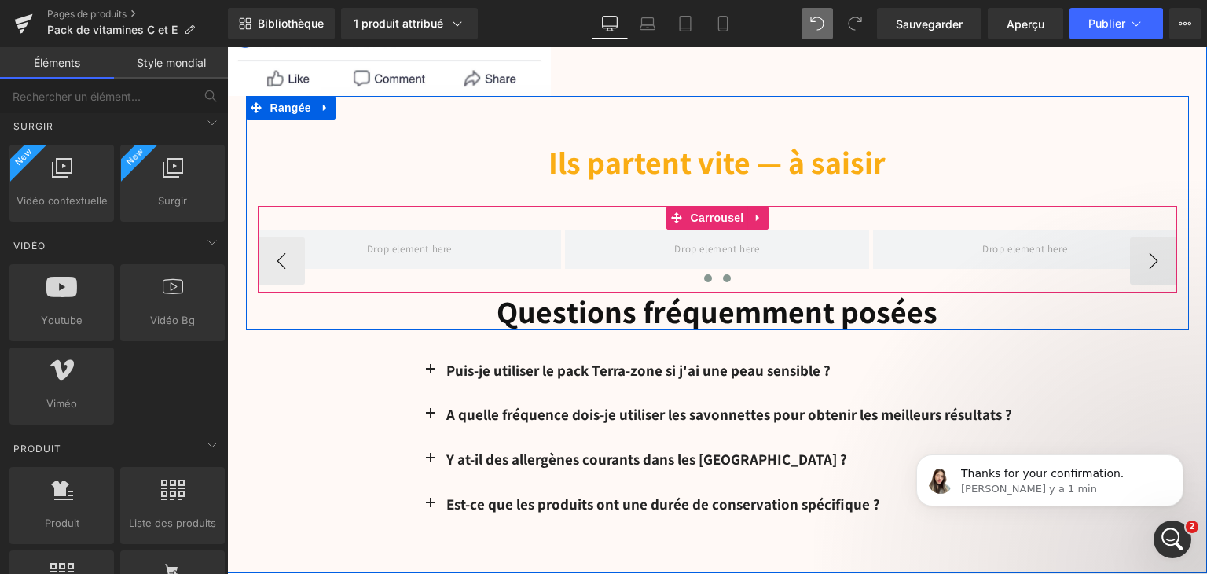
click at [718, 275] on button at bounding box center [727, 278] width 19 height 16
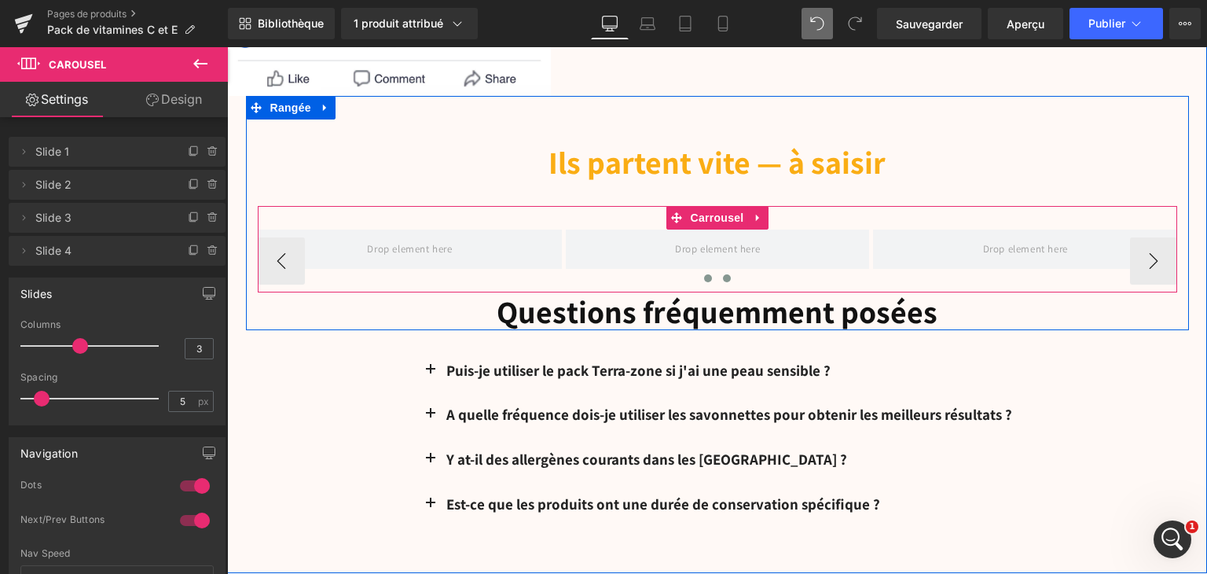
click at [704, 274] on span at bounding box center [708, 278] width 8 height 8
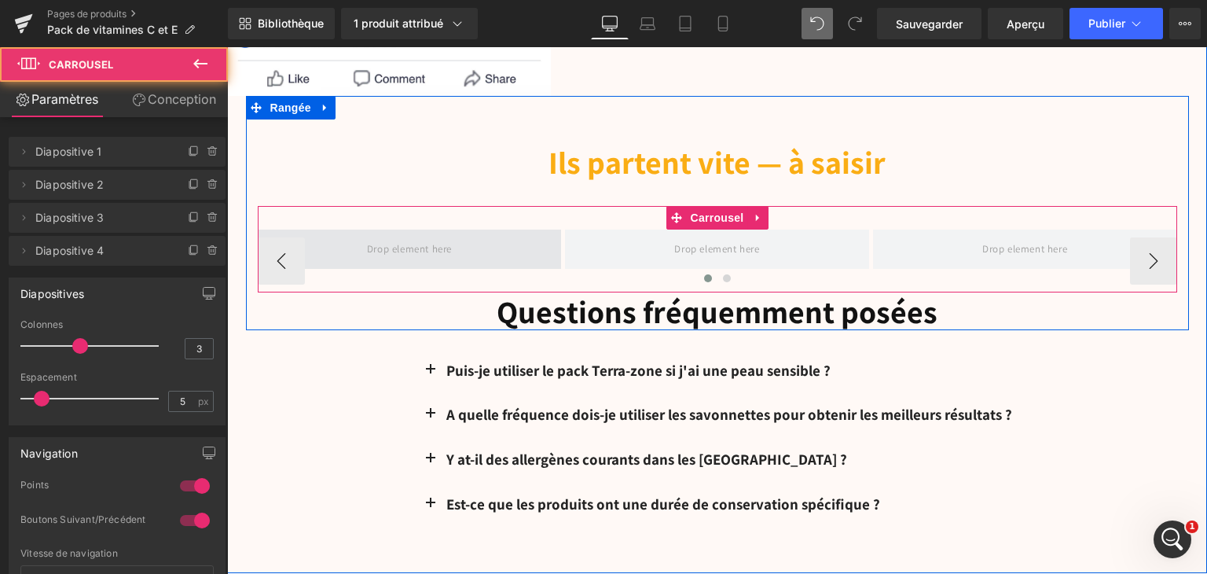
click at [472, 253] on span at bounding box center [410, 249] width 304 height 39
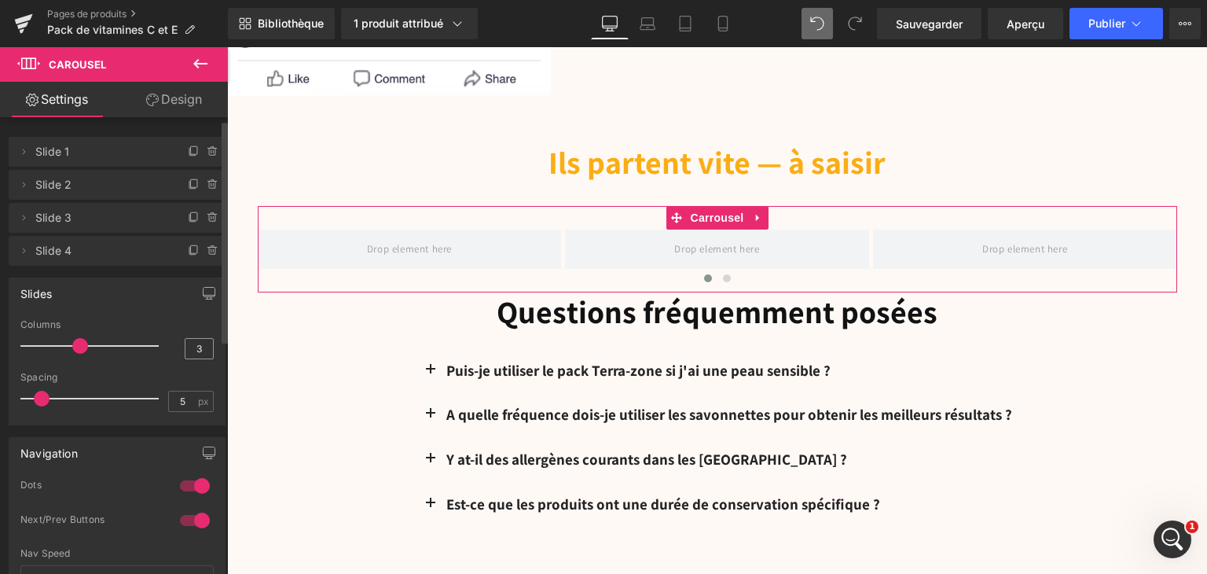
scroll to position [79, 0]
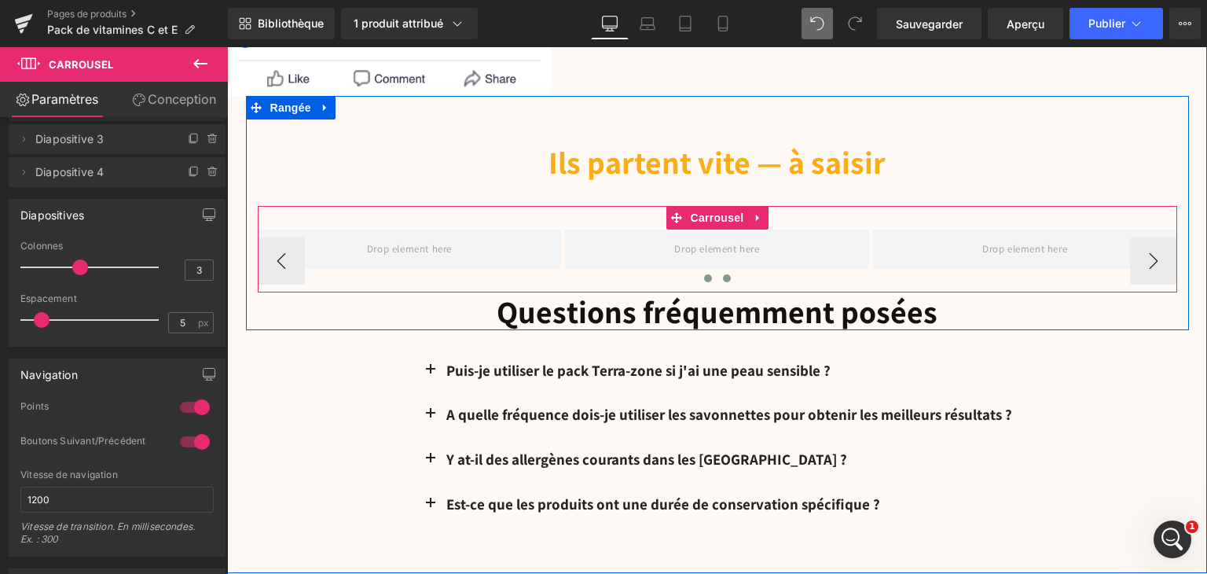
click at [723, 274] on span at bounding box center [727, 278] width 8 height 8
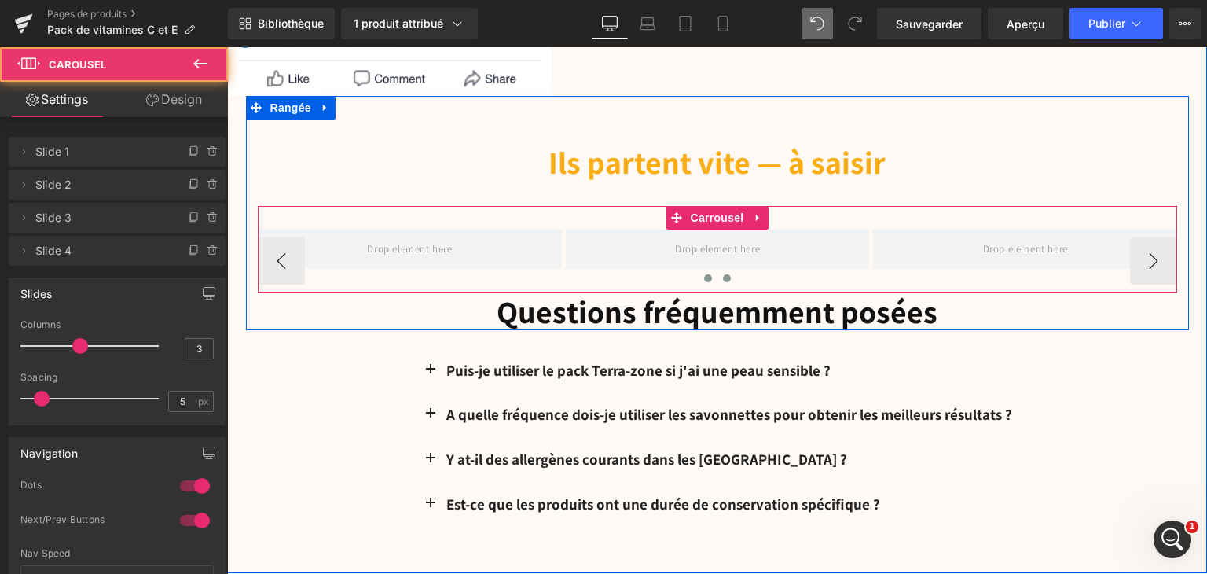
click at [699, 276] on button at bounding box center [708, 278] width 19 height 16
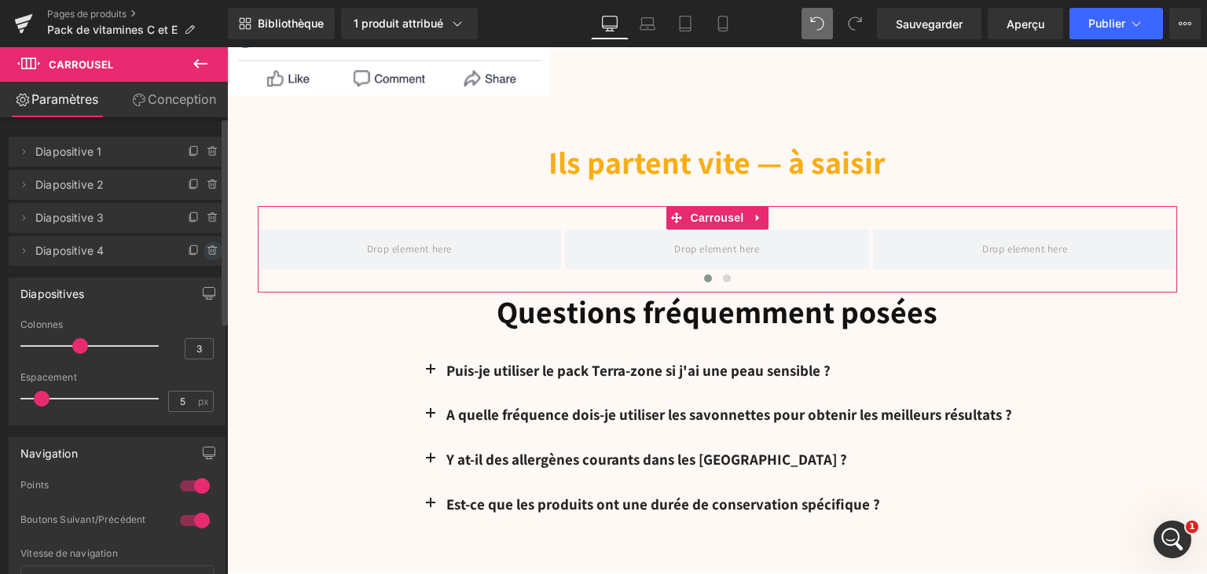
click at [207, 249] on icon at bounding box center [213, 250] width 13 height 13
click at [193, 251] on font "Supprimer" at bounding box center [184, 250] width 57 height 13
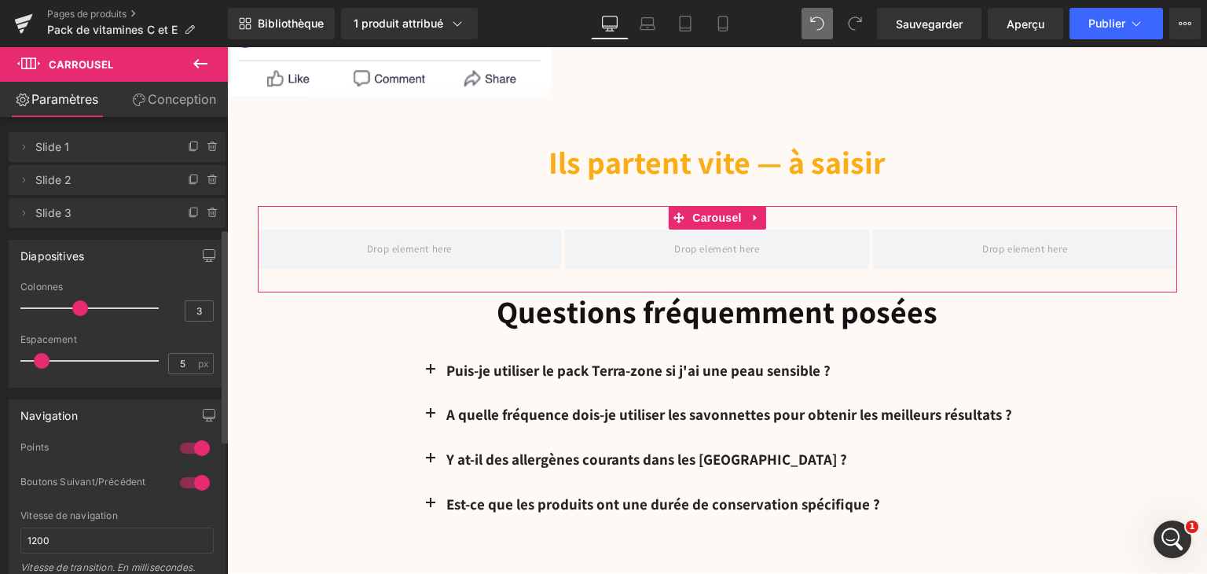
scroll to position [236, 0]
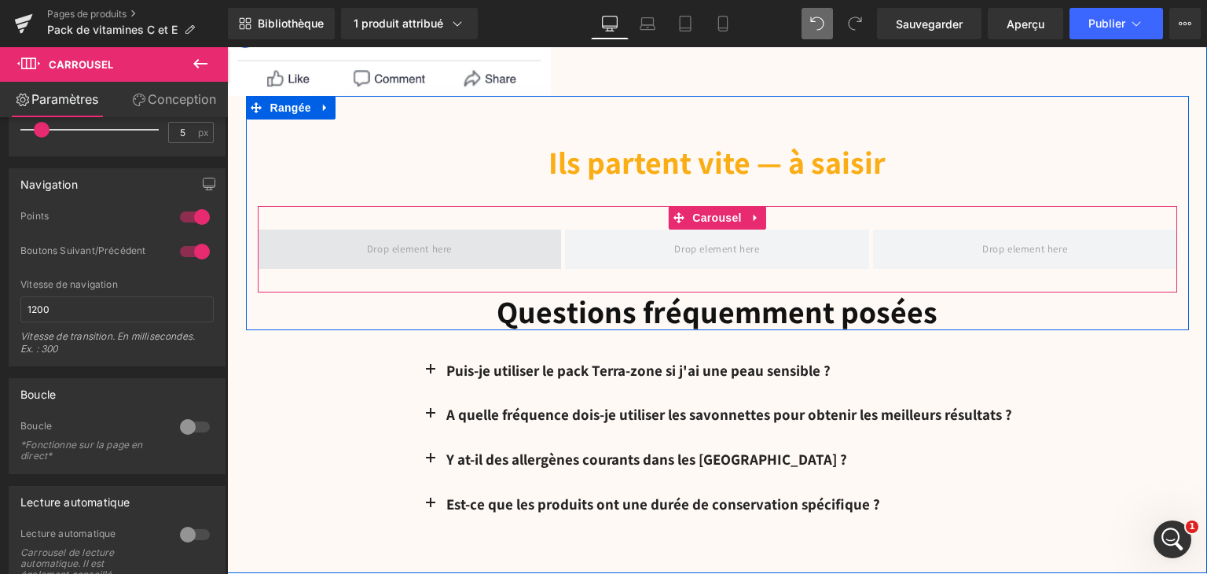
click at [371, 259] on span at bounding box center [410, 249] width 96 height 26
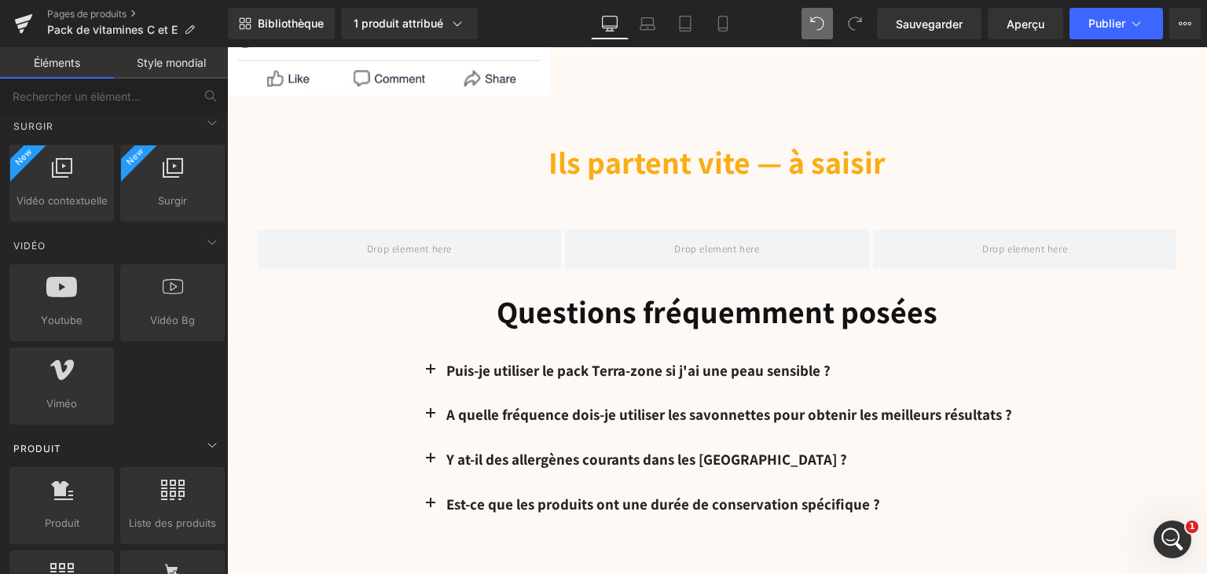
scroll to position [1101, 0]
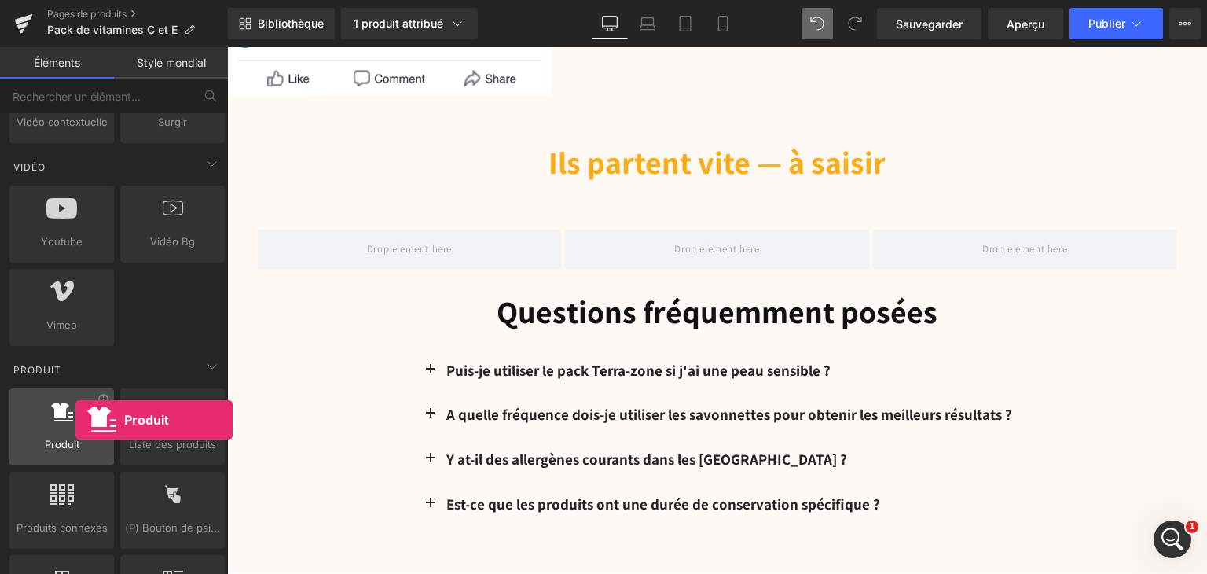
drag, startPoint x: 90, startPoint y: 430, endPoint x: 46, endPoint y: 425, distance: 44.3
click at [72, 424] on div at bounding box center [61, 418] width 95 height 35
